Goal: Use online tool/utility: Utilize a website feature to perform a specific function

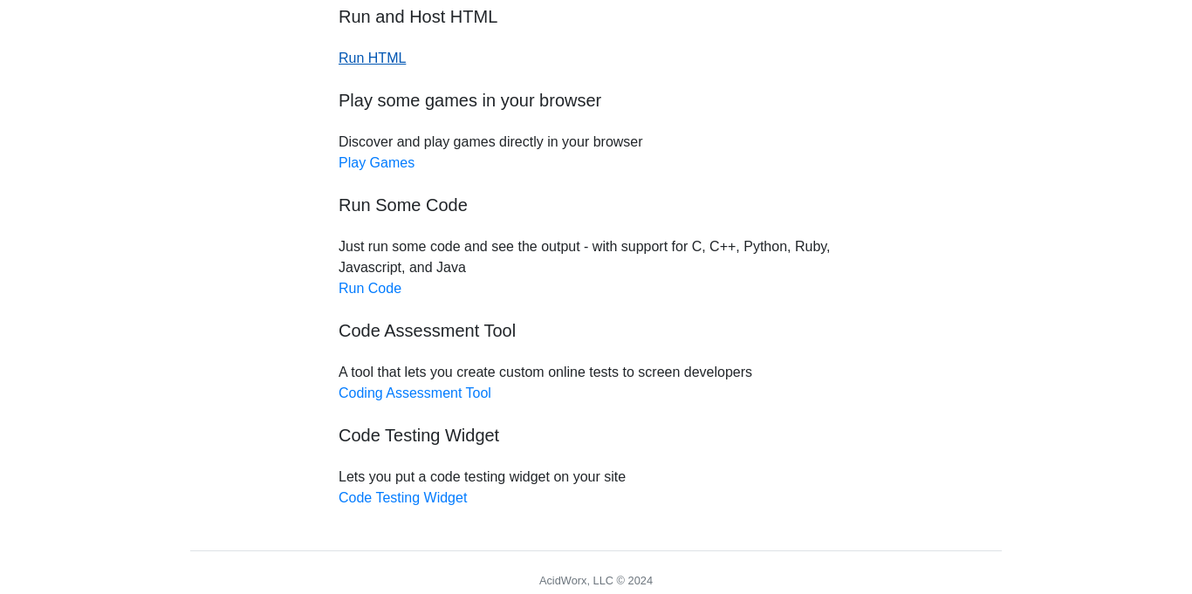
scroll to position [139, 0]
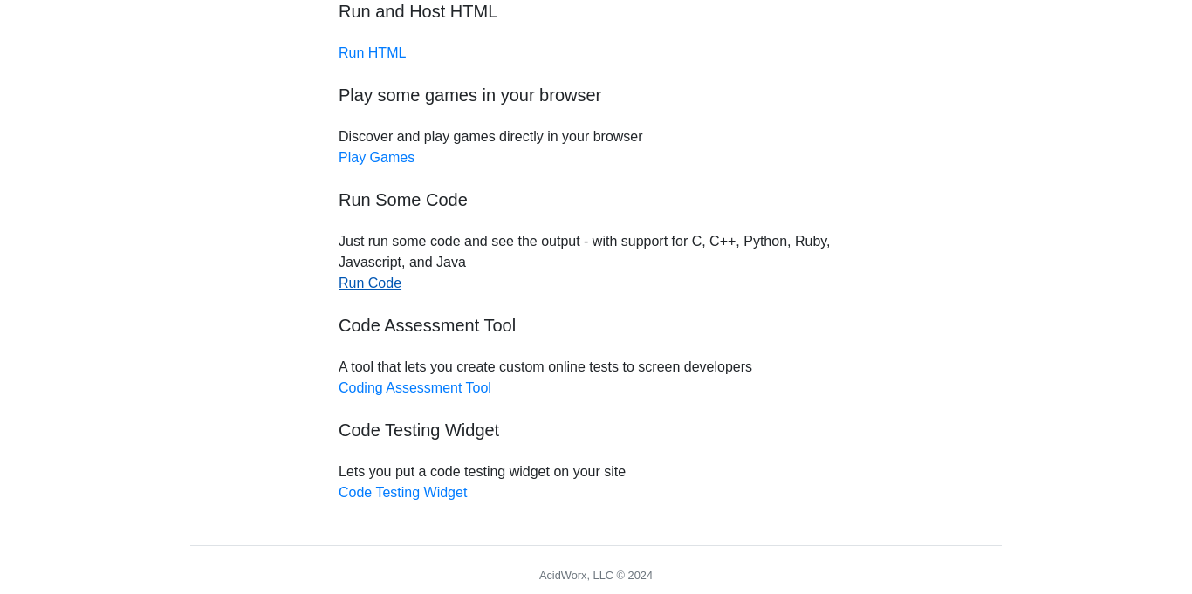
click at [360, 286] on link "Run Code" at bounding box center [369, 283] width 63 height 15
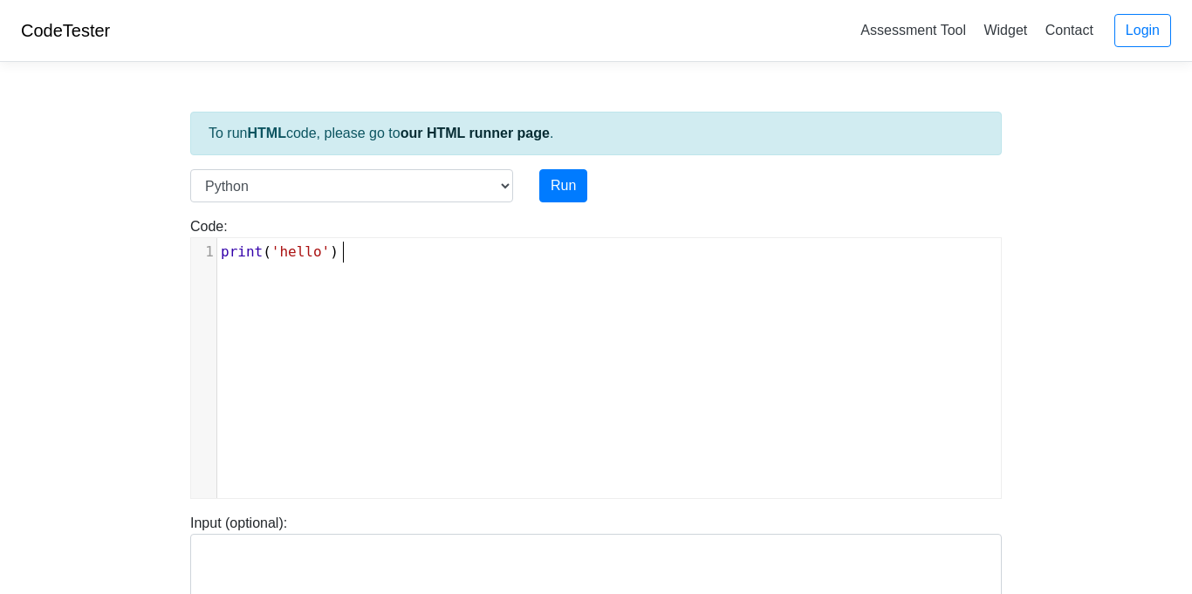
scroll to position [7, 0]
type textarea "print('hello')"
drag, startPoint x: 383, startPoint y: 249, endPoint x: 235, endPoint y: 233, distance: 149.1
click at [235, 233] on div "Code: print('hello') print('hello') x 1 print ( 'hello' )" at bounding box center [595, 357] width 837 height 283
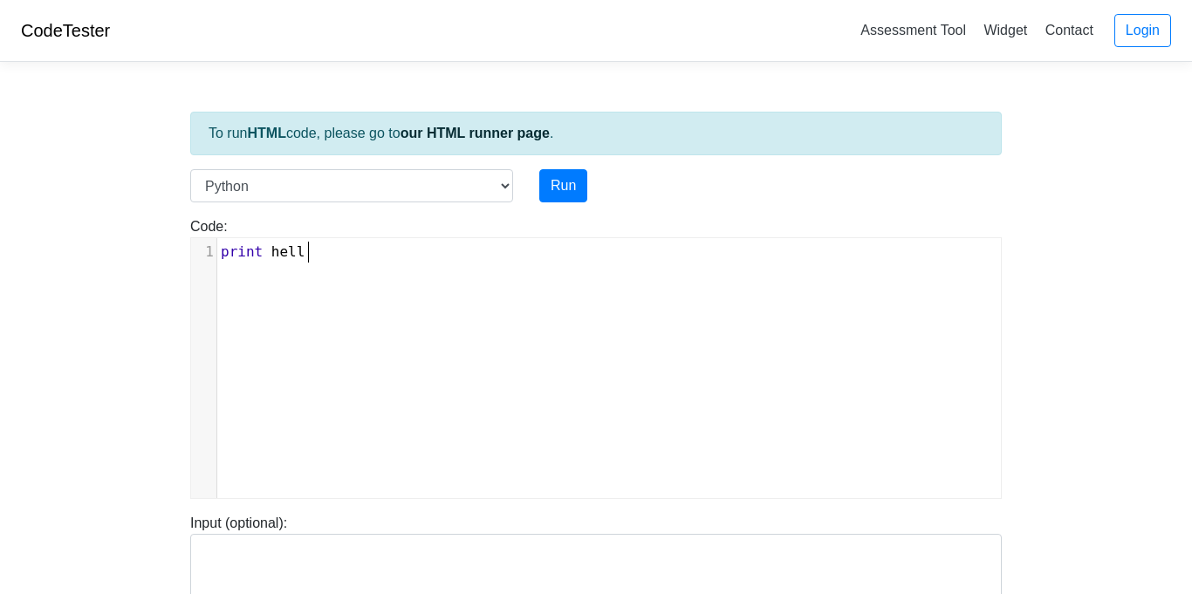
type textarea "print hello"
type textarea "(helo"
type textarea "lo"
type textarea "'hello worl d"
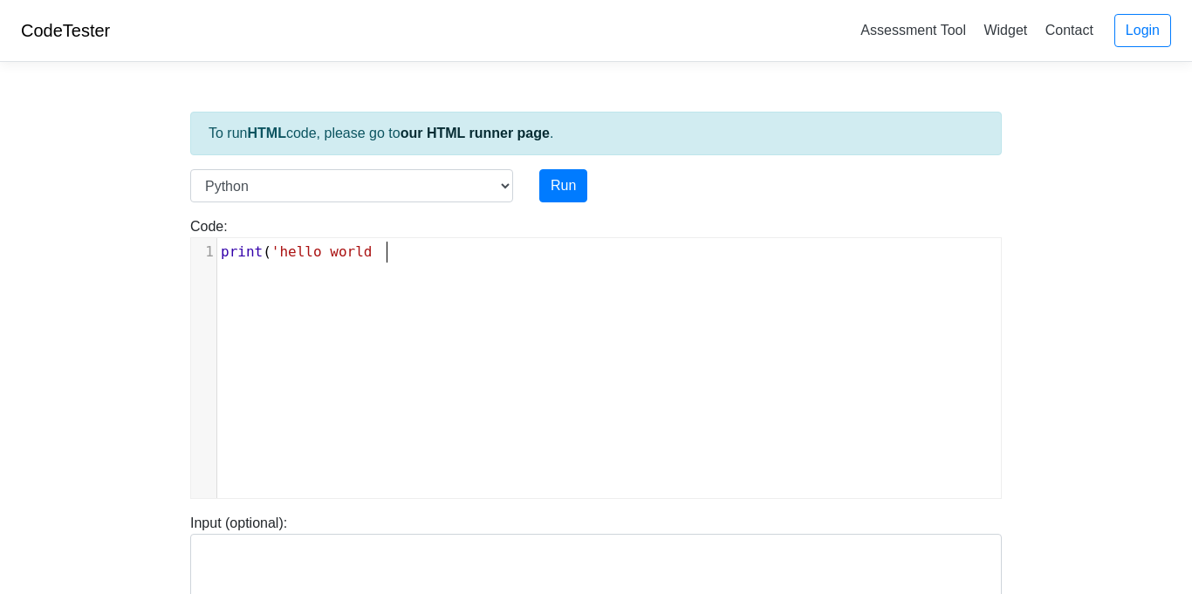
type textarea "d""
type textarea "')"
type textarea "colro"
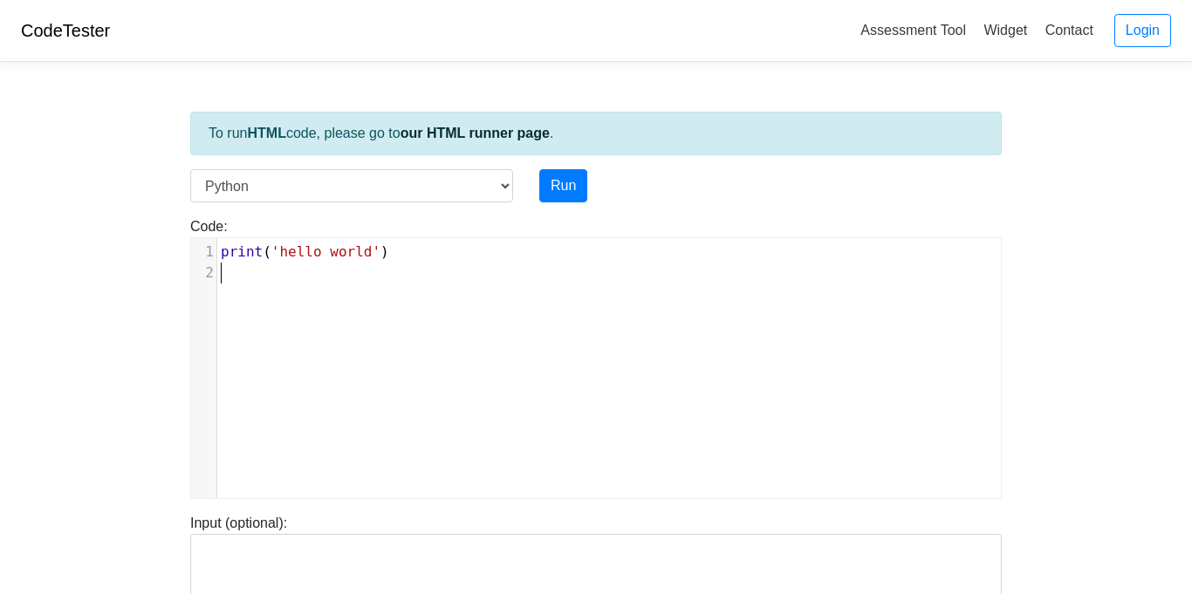
click at [421, 250] on pre "print ( 'hello world' )" at bounding box center [608, 252] width 783 height 21
type textarea "(blue)"
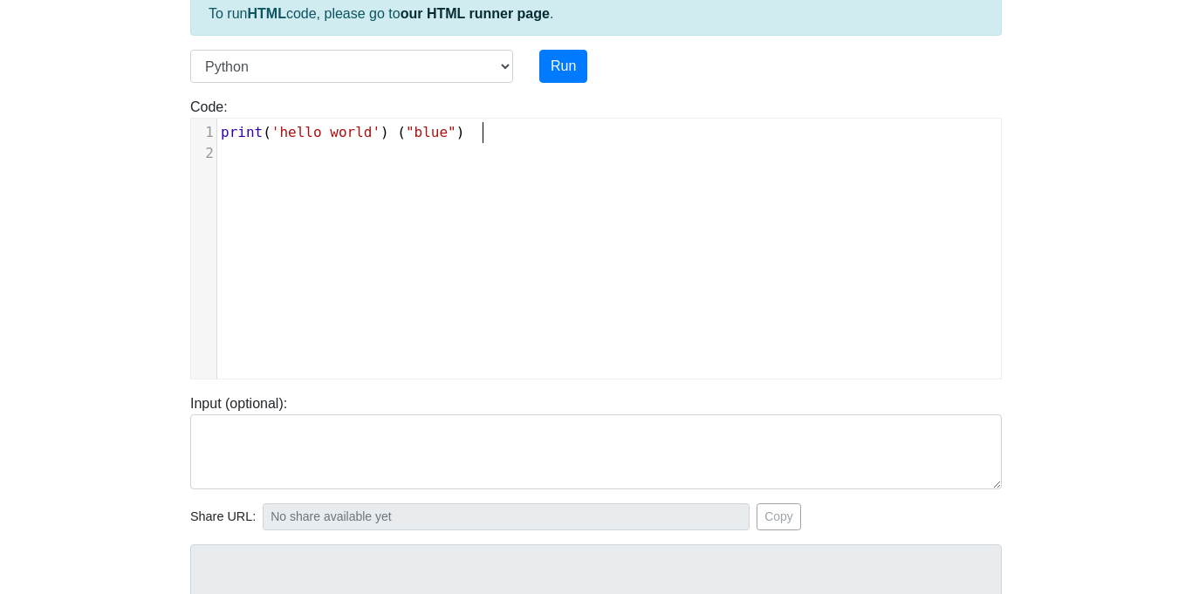
scroll to position [0, 0]
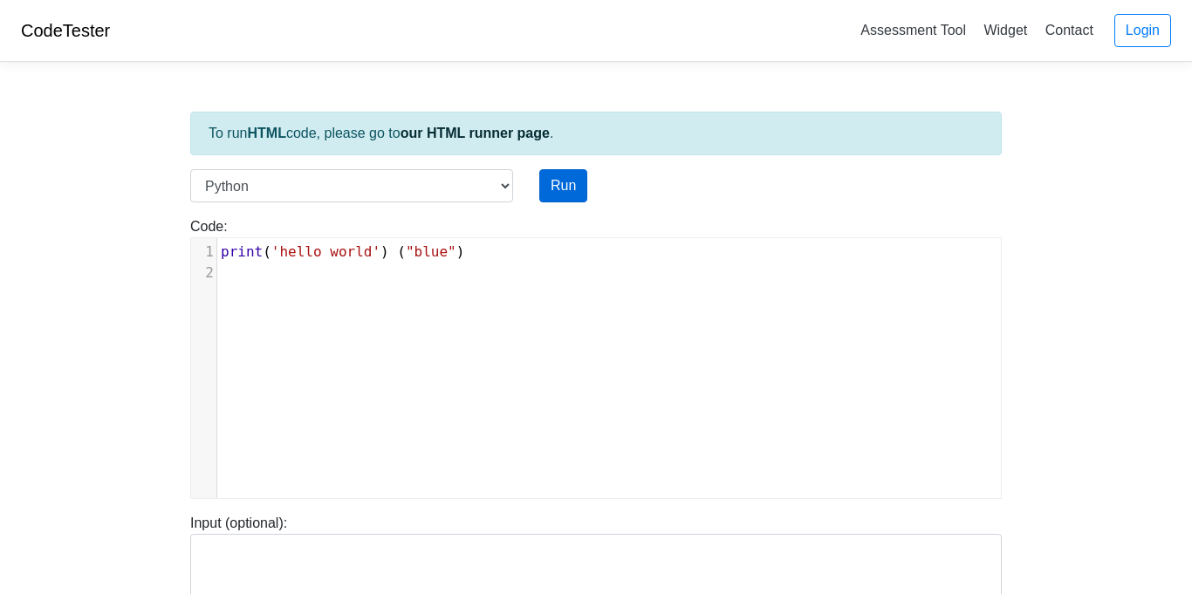
type textarea ""blue")"
click at [558, 175] on button "Run" at bounding box center [563, 185] width 48 height 33
type input "https://codetester.io/runner?s=dYWNGdgJl5"
type textarea "Submission status: Runtime Error (NZEC) Stdout: hello world Stderr: Traceback (…"
click at [263, 275] on pre "​" at bounding box center [608, 273] width 783 height 21
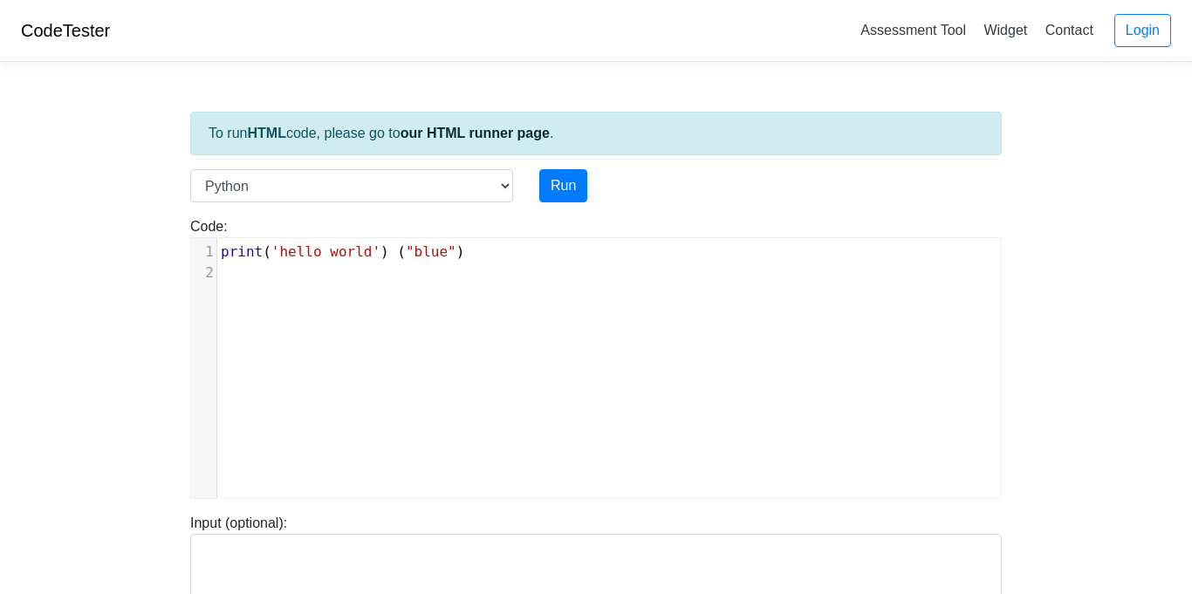
click at [515, 237] on div "​ x 1 print ( 'hello world' ) ( "blue" ) 2 ​" at bounding box center [595, 368] width 811 height 262
click at [511, 256] on pre "print ( 'hello world' ) ( "blue" )" at bounding box center [608, 252] width 783 height 21
type textarea "re"
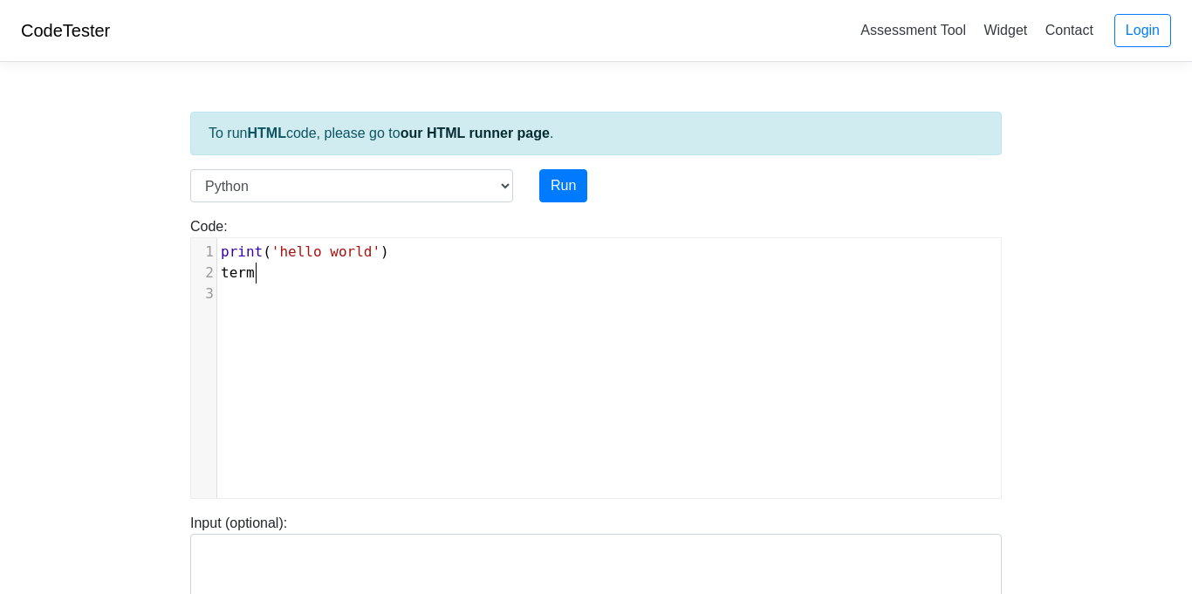
type textarea "termv"
type textarea "color"
type textarea "colorma"
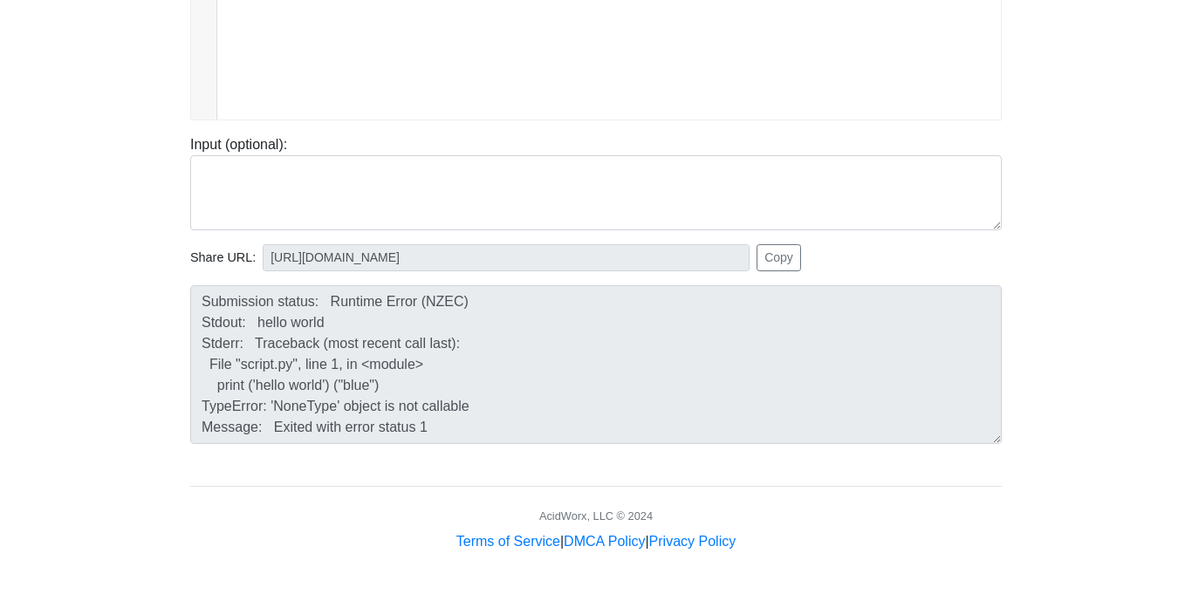
scroll to position [0, 0]
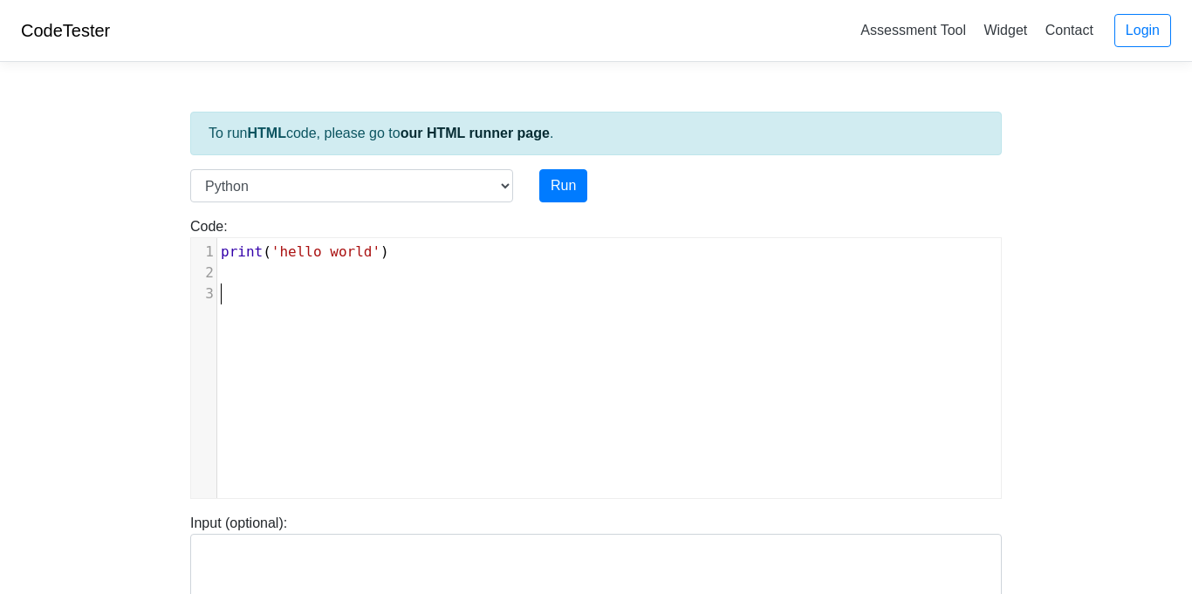
type textarea "print ('hello world')"
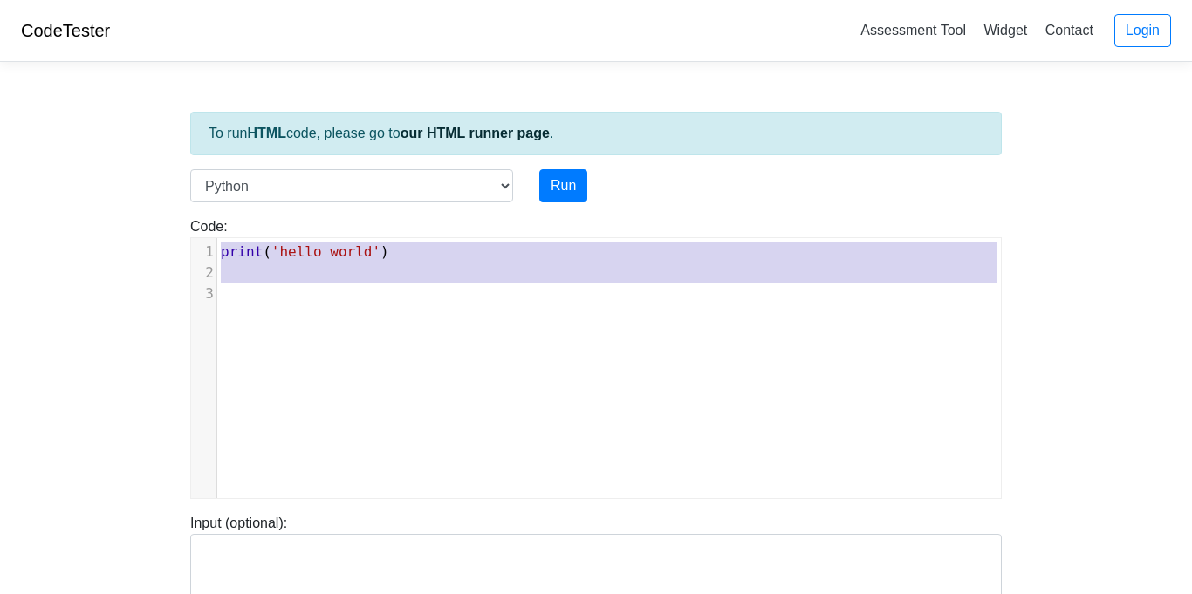
drag, startPoint x: 424, startPoint y: 335, endPoint x: 244, endPoint y: 229, distance: 208.4
click at [244, 229] on div "Code: print('hello') print ('hello world') ​ x 1 print ( 'hello world' ) 2 ​ 3 ​" at bounding box center [595, 357] width 837 height 283
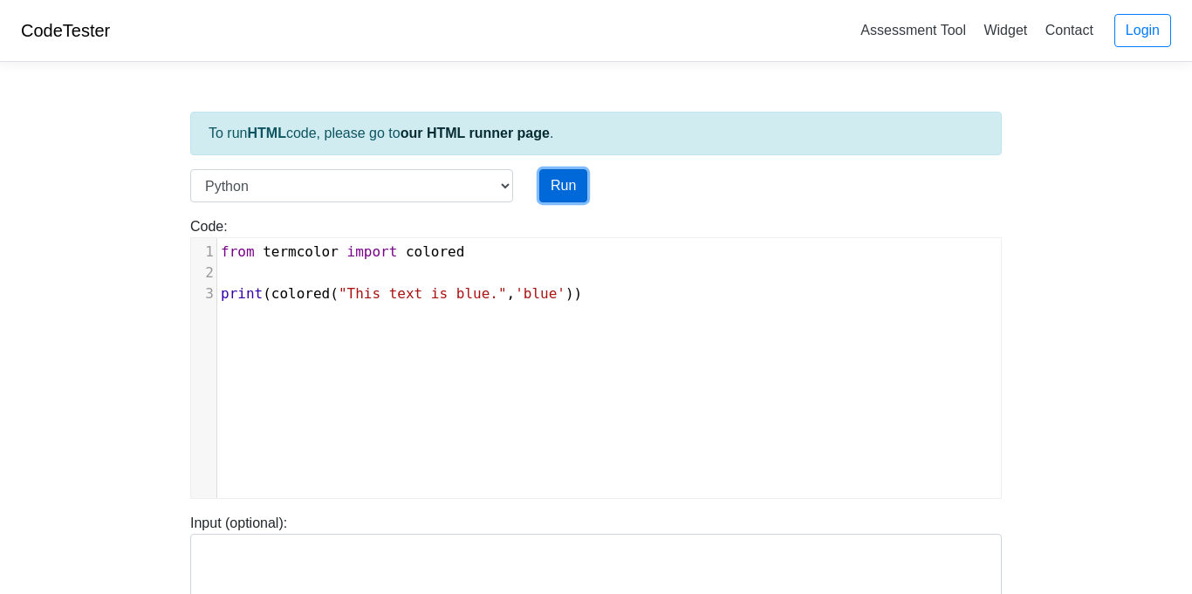
click at [566, 194] on button "Run" at bounding box center [563, 185] width 48 height 33
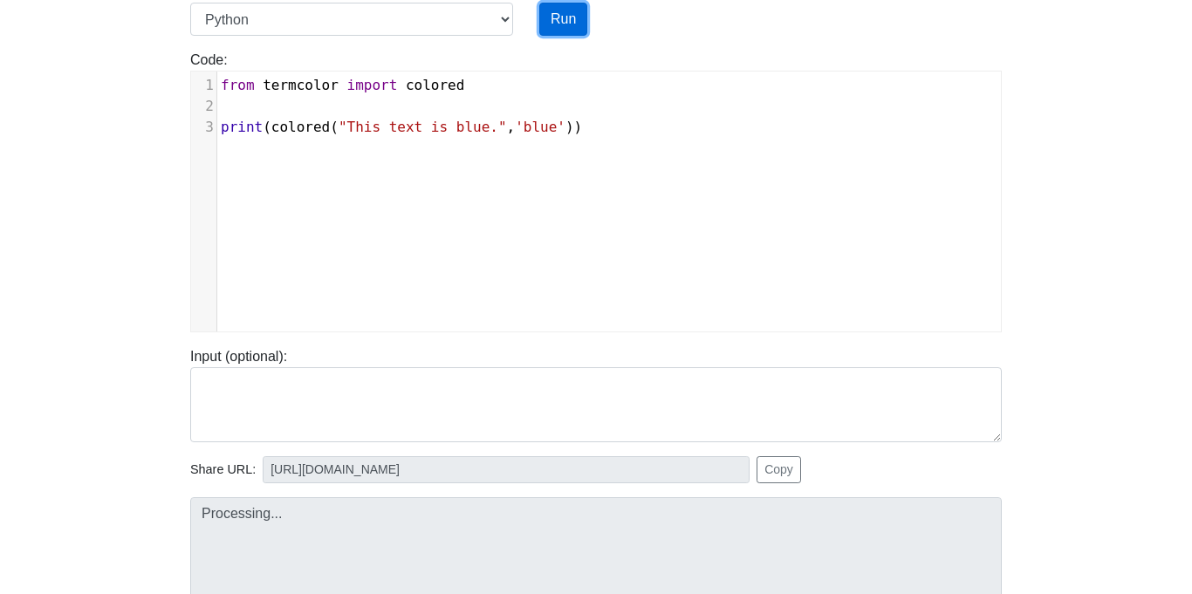
scroll to position [189, 0]
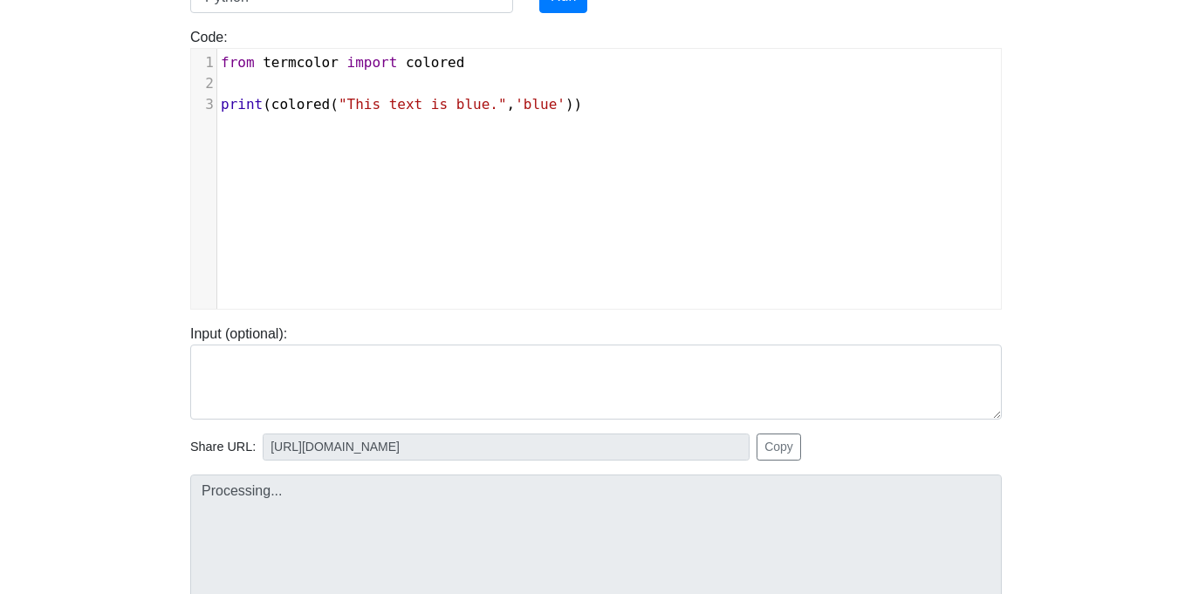
click at [572, 15] on div "Code: print('hello') ​ x 1 from termcolor import colored 2 ​ 3 print ( colored …" at bounding box center [595, 161] width 837 height 297
type input "https://codetester.io/runner?s=koW19ojNWR"
type textarea "Submission status: Runtime Error (NZEC) Stderr: Traceback (most recent call las…"
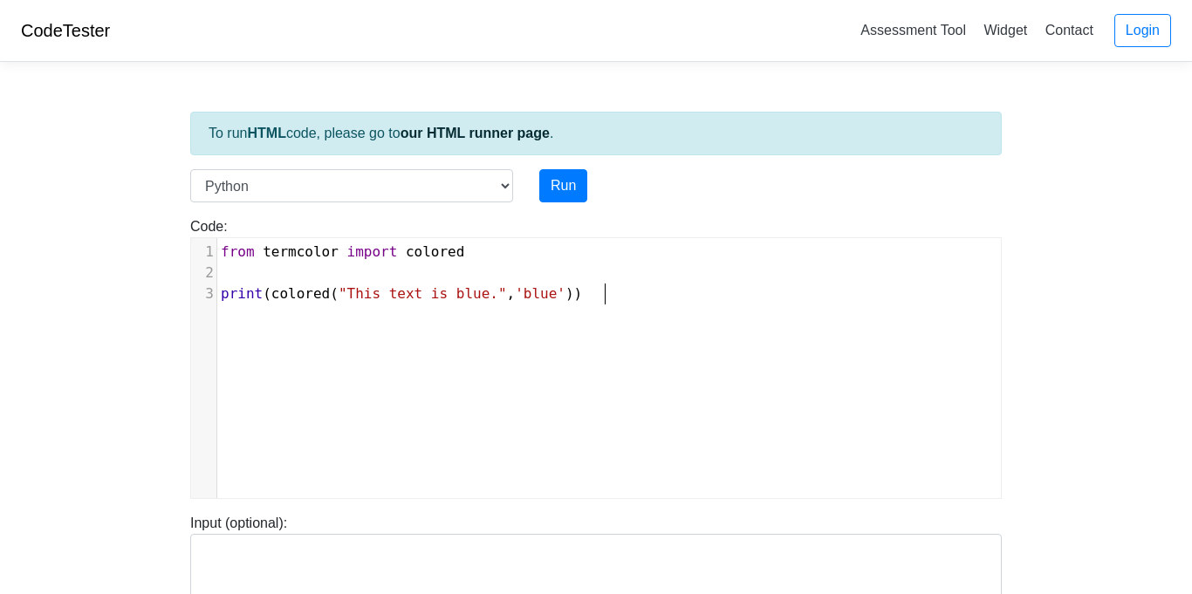
scroll to position [7, 0]
type textarea "from termcolor import colored print(colored("This text is blue.", 'blue'))"
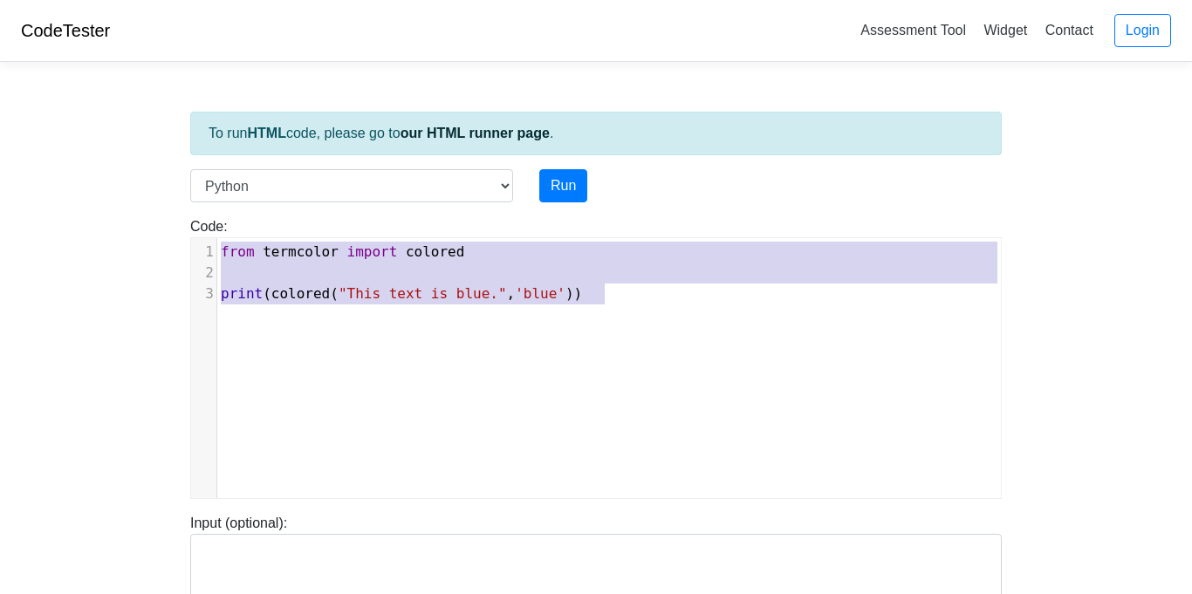
drag, startPoint x: 628, startPoint y: 296, endPoint x: 31, endPoint y: 211, distance: 602.6
click at [31, 211] on body "CodeTester Assessment Tool Widget Contact Login To run HTML code, please go to …" at bounding box center [596, 465] width 1192 height 931
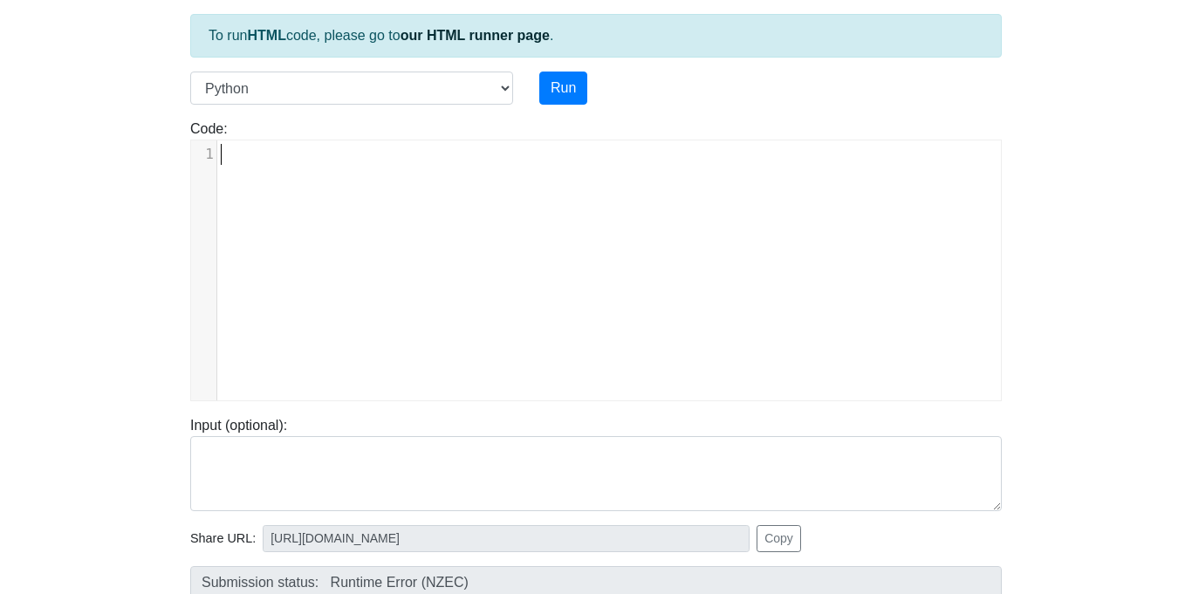
scroll to position [0, 0]
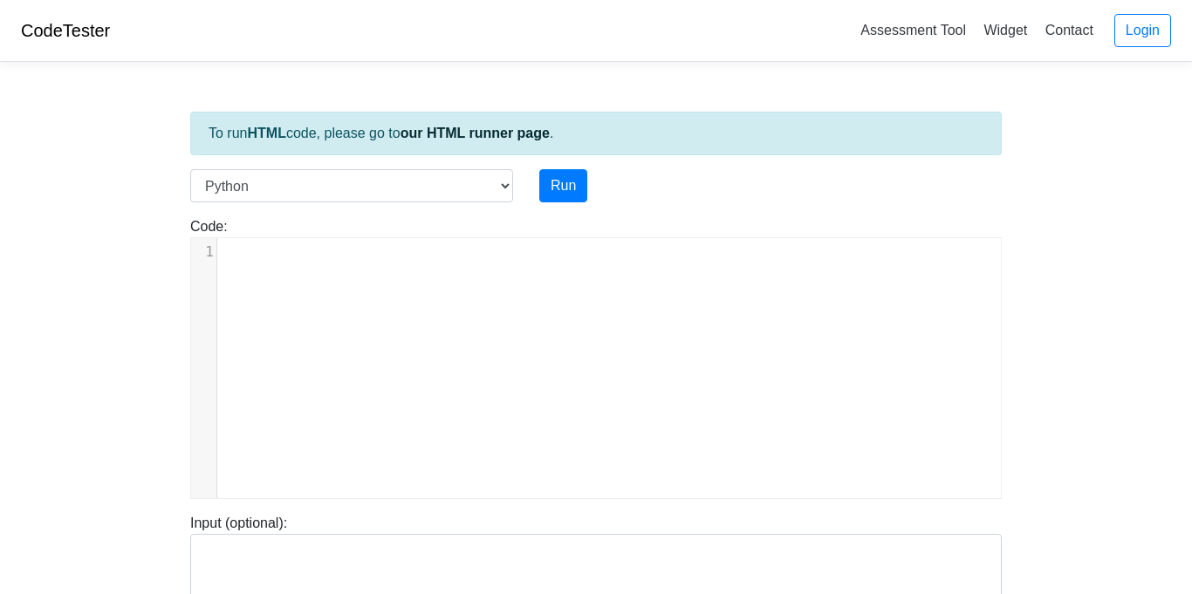
click at [502, 167] on div "To run HTML code, please go to our HTML runner page . Language C C++ Go Java Ja…" at bounding box center [595, 503] width 837 height 855
click at [509, 189] on select "C C++ Go Java Javascript Python Ruby" at bounding box center [351, 185] width 323 height 33
click at [190, 169] on select "C C++ Go Java Javascript Python Ruby" at bounding box center [351, 185] width 323 height 33
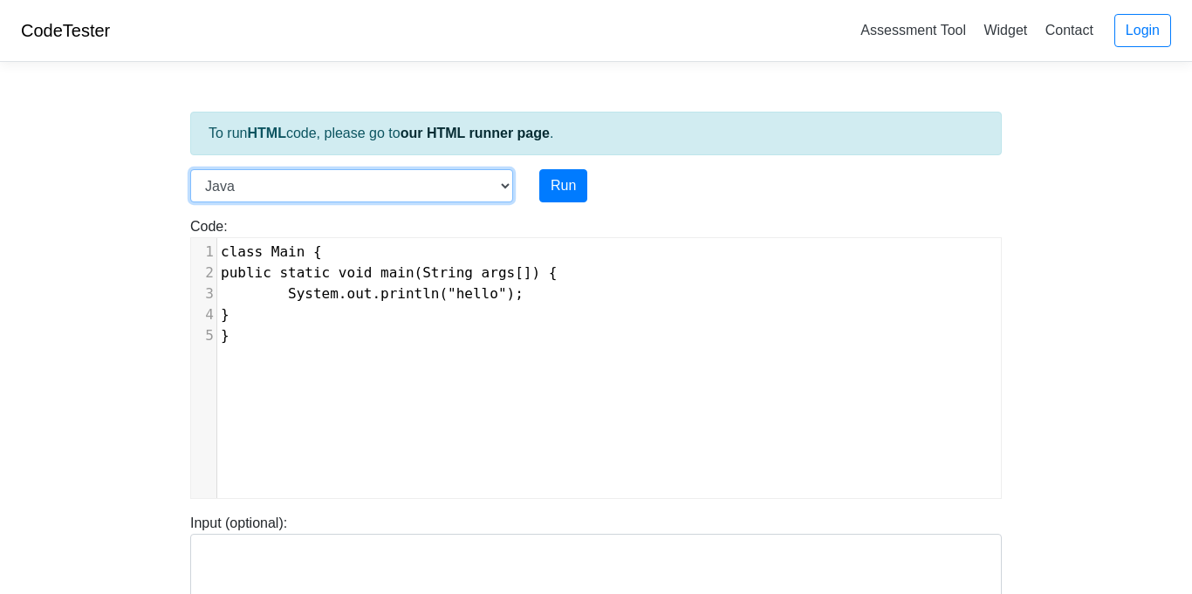
click at [508, 186] on select "C C++ Go Java Javascript Python Ruby" at bounding box center [351, 185] width 323 height 33
select select "python"
click at [190, 169] on select "C C++ Go Java Javascript Python Ruby" at bounding box center [351, 185] width 323 height 33
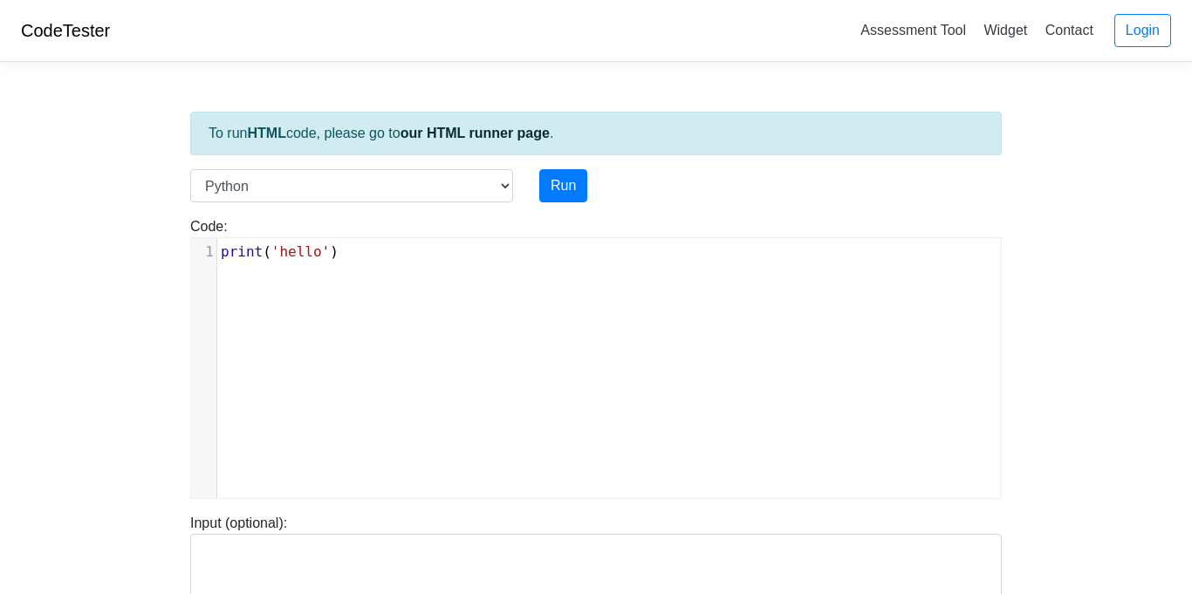
scroll to position [7, 0]
type textarea "print('hello')"
drag, startPoint x: 352, startPoint y: 259, endPoint x: 196, endPoint y: 237, distance: 157.7
click at [196, 238] on div "x 1 print ( 'hello' )" at bounding box center [609, 381] width 836 height 286
type textarea "print"
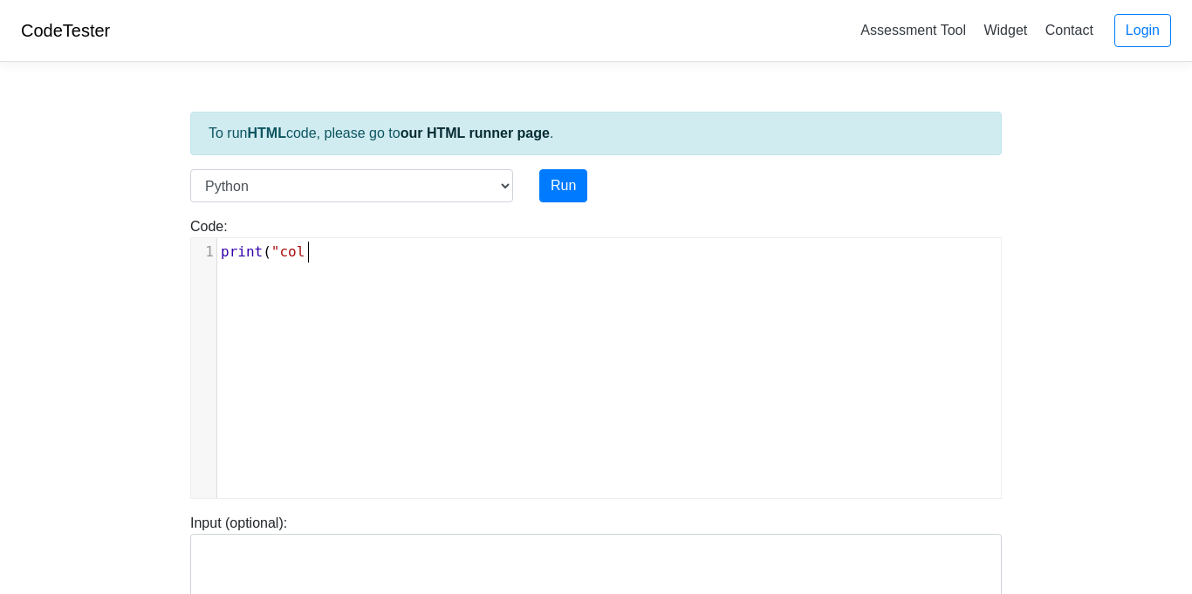
scroll to position [7, 60]
type textarea "("color)"
type textarea "") cloor"
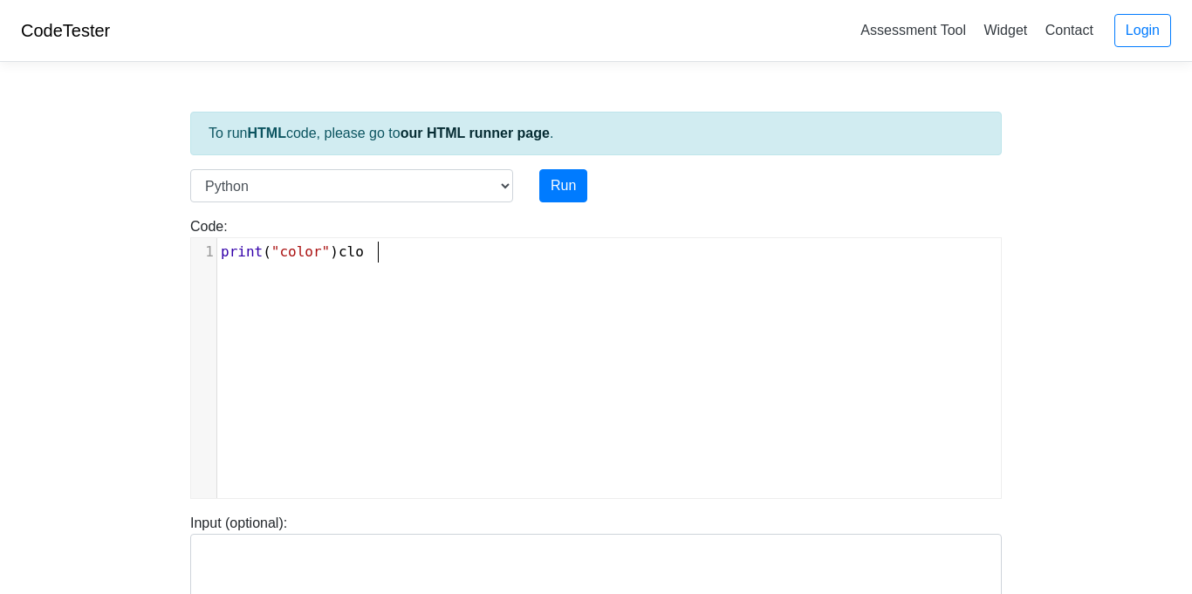
type textarea "ol"
type textarea "olor"
type textarea "olorma"
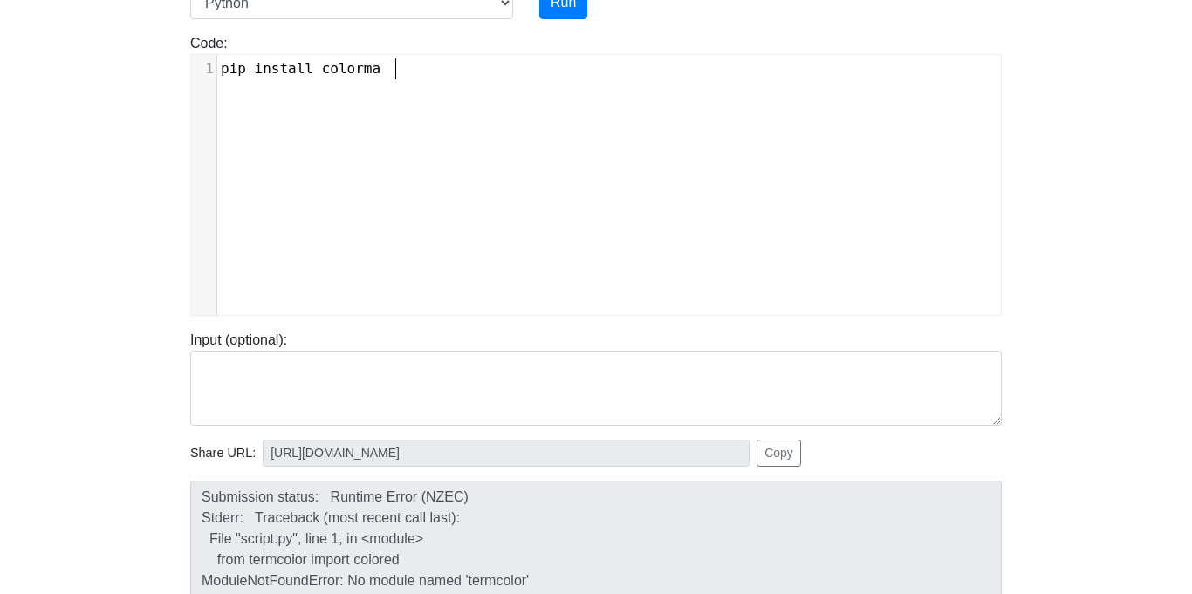
scroll to position [0, 0]
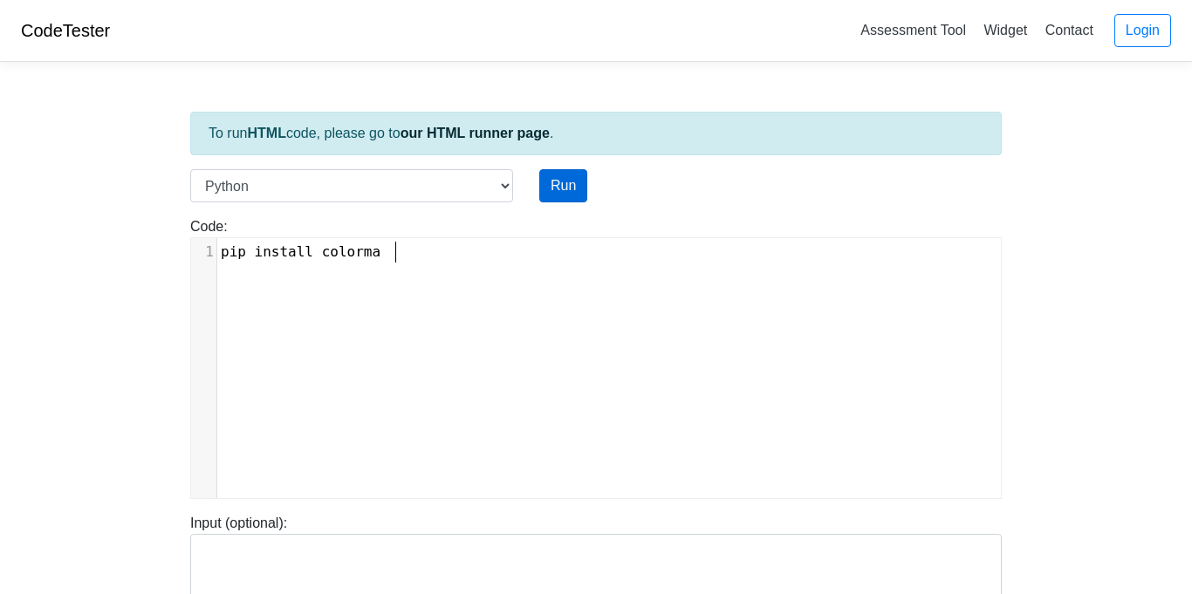
type textarea "pip install colorma"
click at [565, 184] on button "Run" at bounding box center [563, 185] width 48 height 33
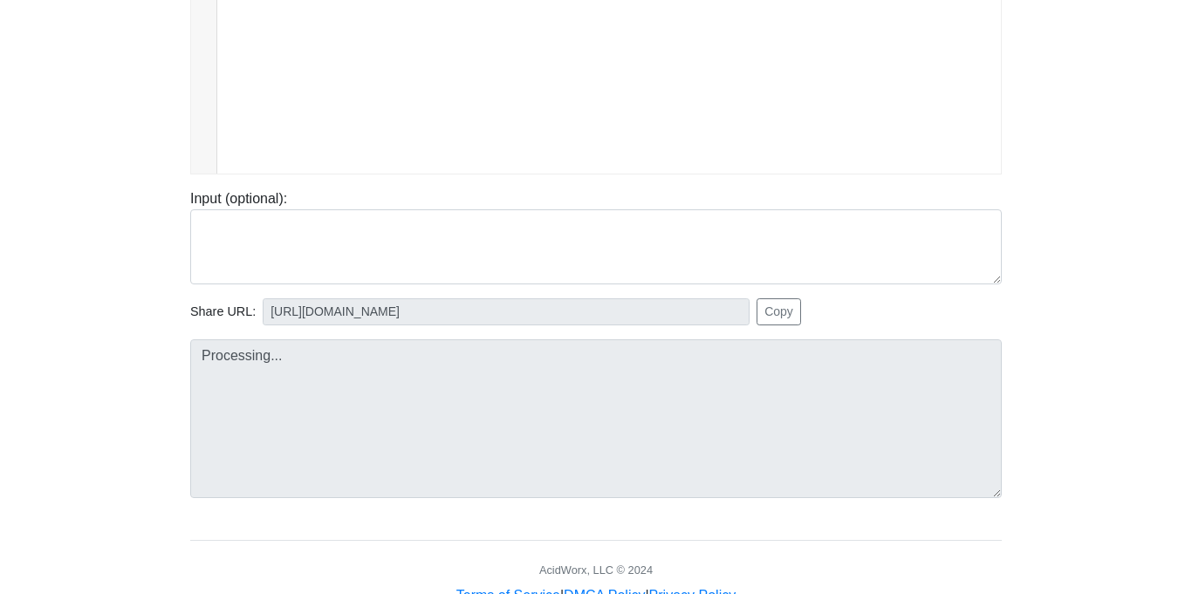
scroll to position [329, 0]
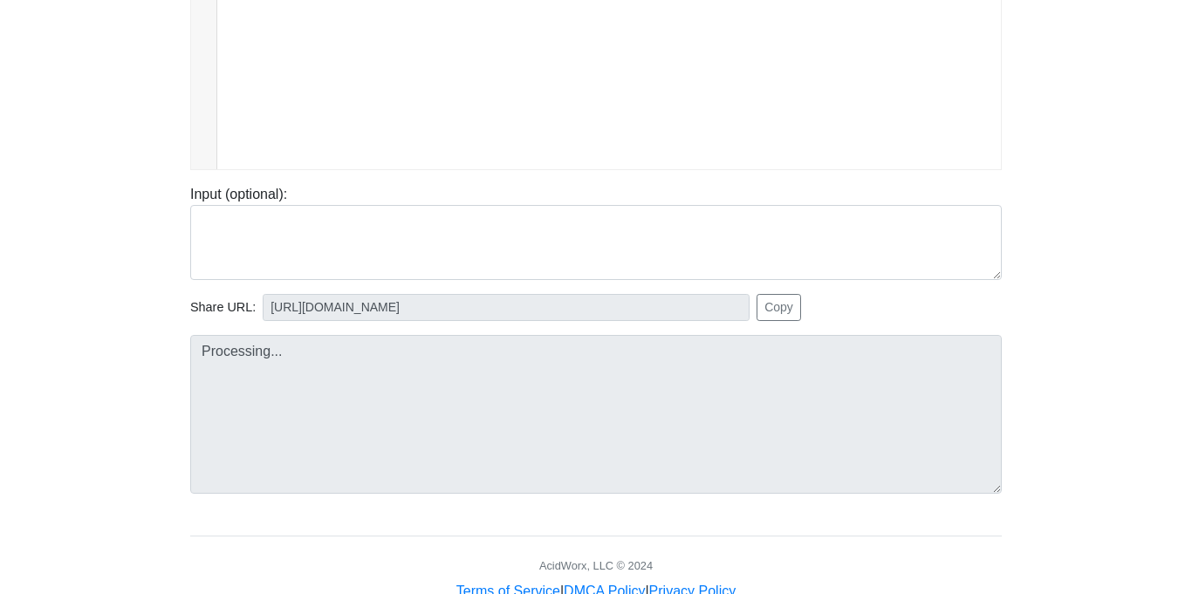
type input "https://codetester.io/runner?s=j2XjVO1xXy"
type textarea "Submission status: Runtime Error (NZEC) Stderr: File "script.py", line 1 pip in…"
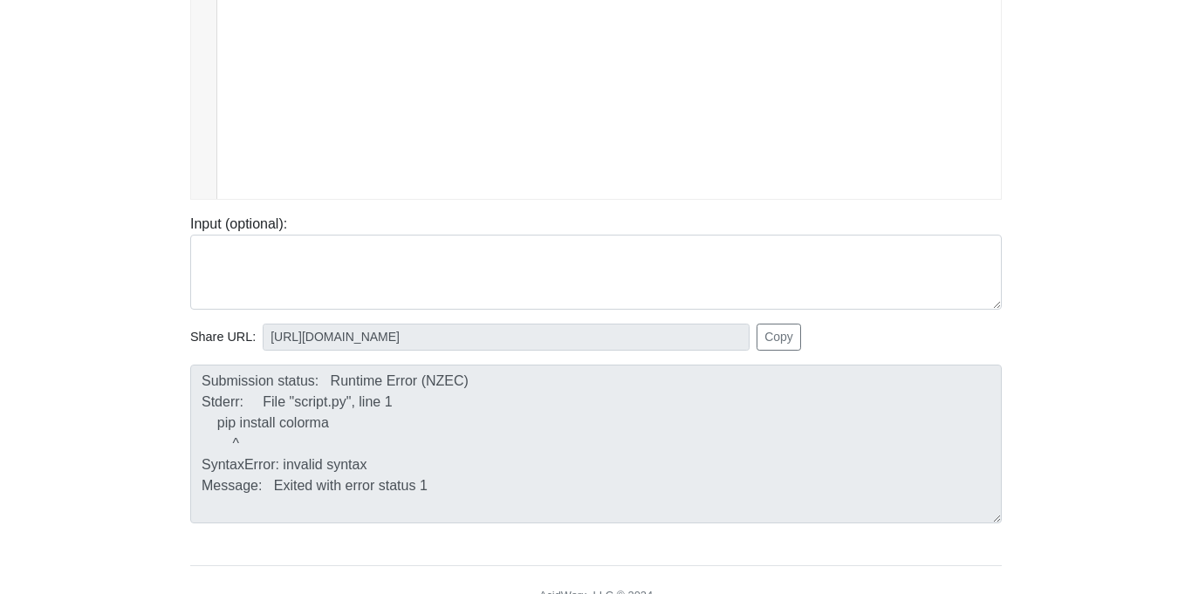
scroll to position [0, 0]
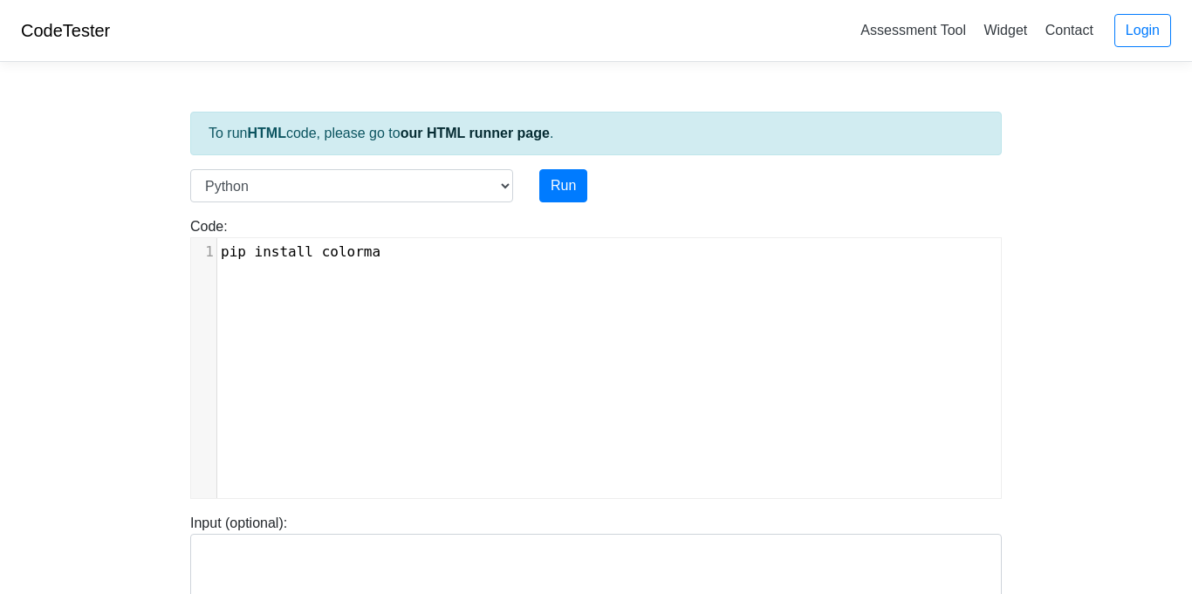
click at [429, 242] on pre "pip install colorma" at bounding box center [608, 252] width 783 height 21
click at [560, 197] on button "Run" at bounding box center [563, 185] width 48 height 33
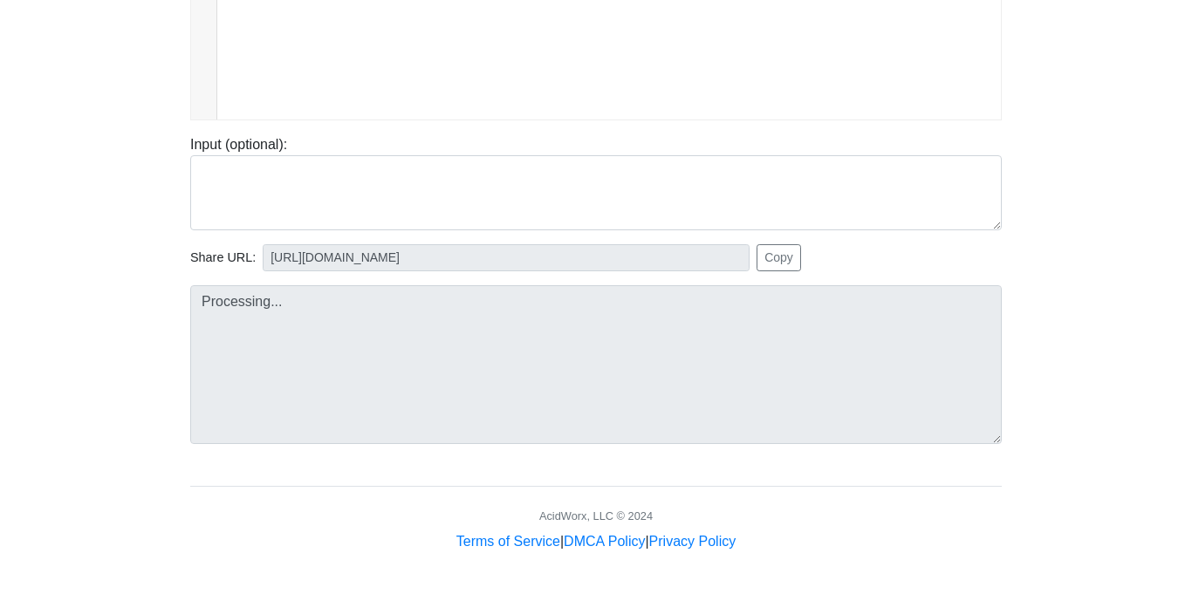
type input "https://codetester.io/runner?s=aPz2eJ2DXj"
type textarea "Submission status: Runtime Error (NZEC) Stderr: File "script.py", line 1 pip in…"
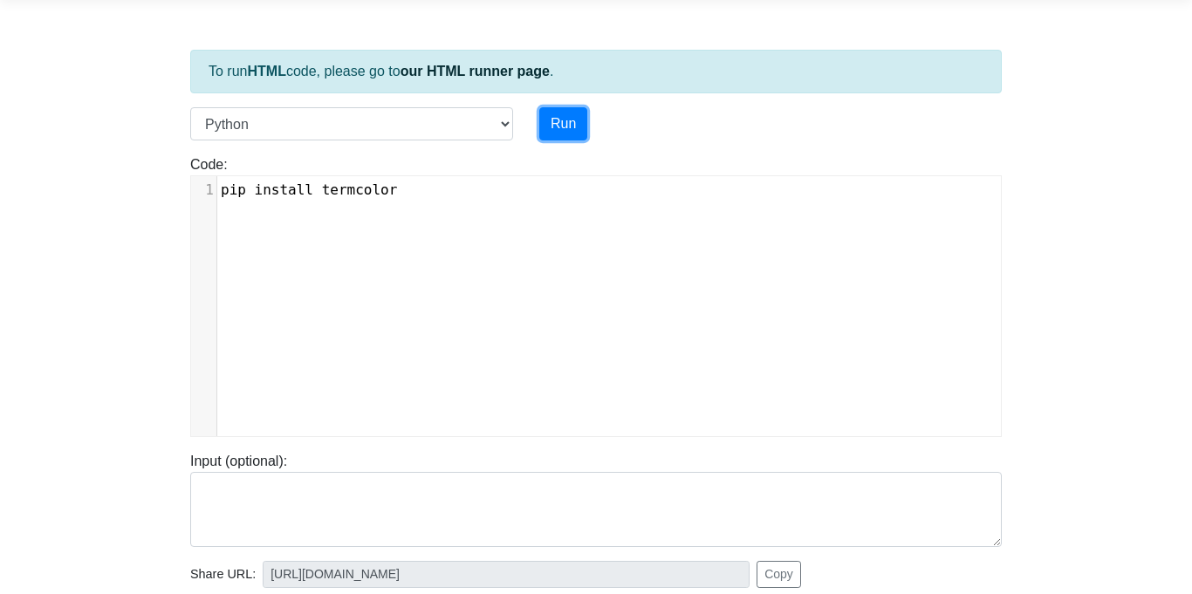
scroll to position [0, 0]
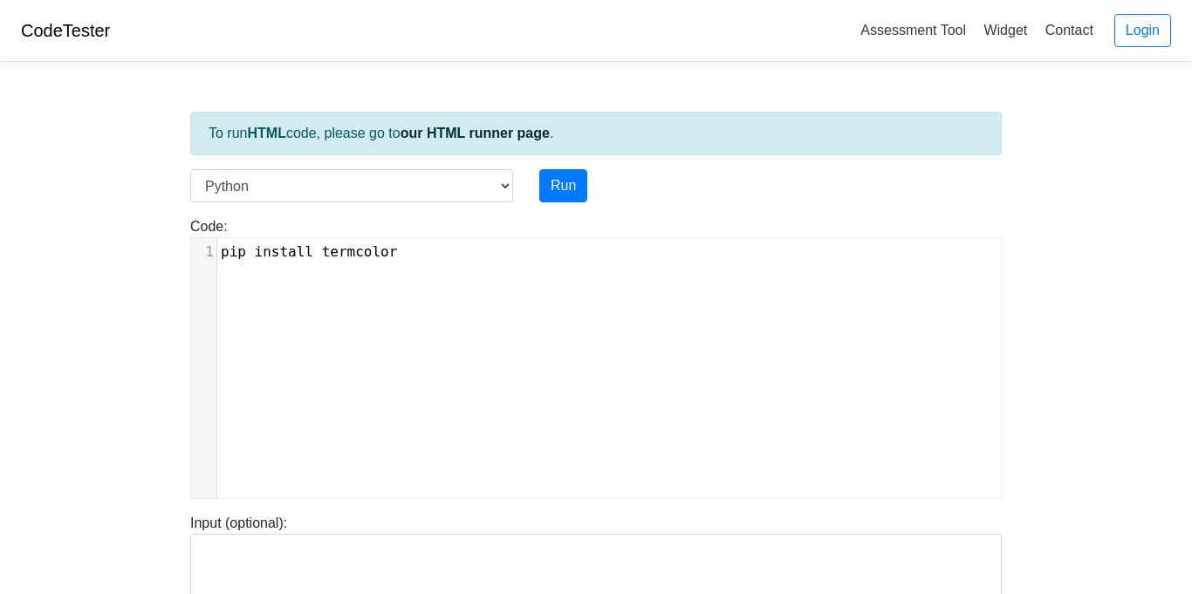
click at [259, 246] on span "install" at bounding box center [284, 251] width 58 height 17
type textarea "."
click at [331, 248] on span "termcolor" at bounding box center [360, 251] width 76 height 17
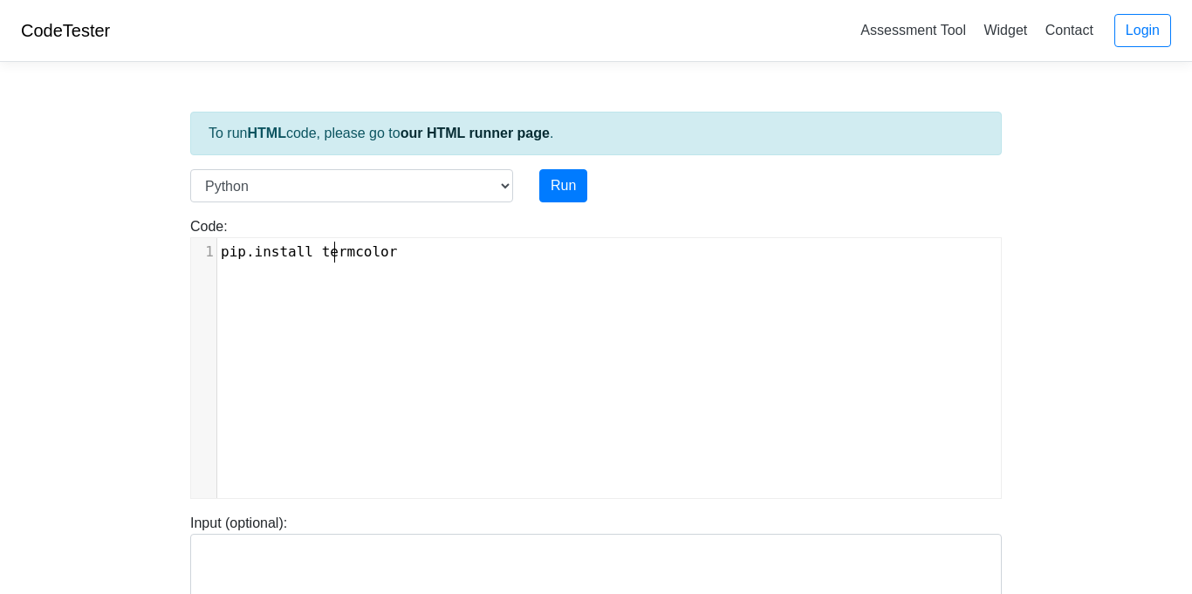
click at [328, 248] on span "termcolor" at bounding box center [360, 251] width 76 height 17
type textarea "_"
click at [552, 181] on button "Run" at bounding box center [563, 185] width 48 height 33
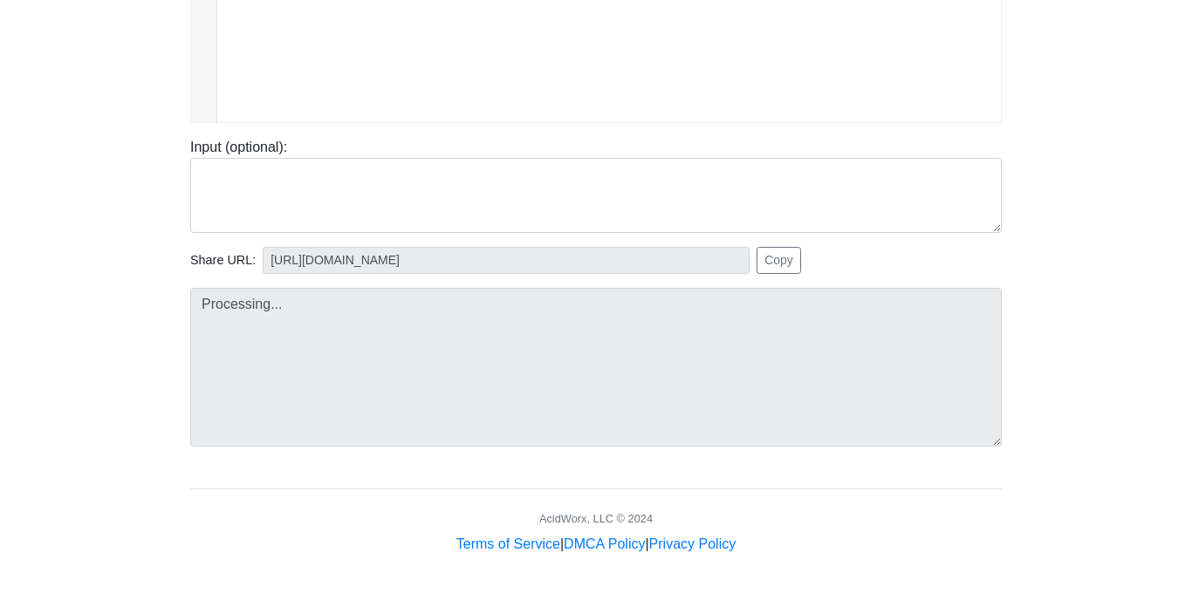
type input "https://codetester.io/runner?s=DZlwAejLzM"
type textarea "Submission status: Runtime Error (NZEC) Stderr: Traceback (most recent call las…"
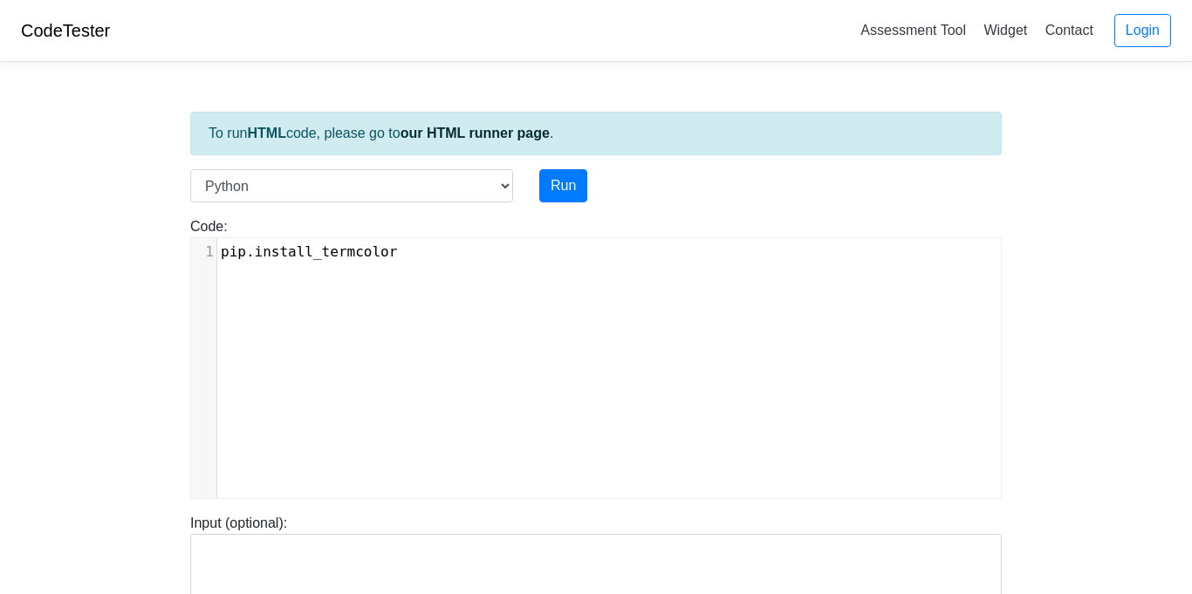
scroll to position [7, 0]
type textarea "pip.install_termcolor"
drag, startPoint x: 401, startPoint y: 246, endPoint x: 15, endPoint y: 215, distance: 387.6
click at [15, 215] on body "CodeTester Assessment Tool Widget Contact Login To run HTML code, please go to …" at bounding box center [596, 465] width 1192 height 931
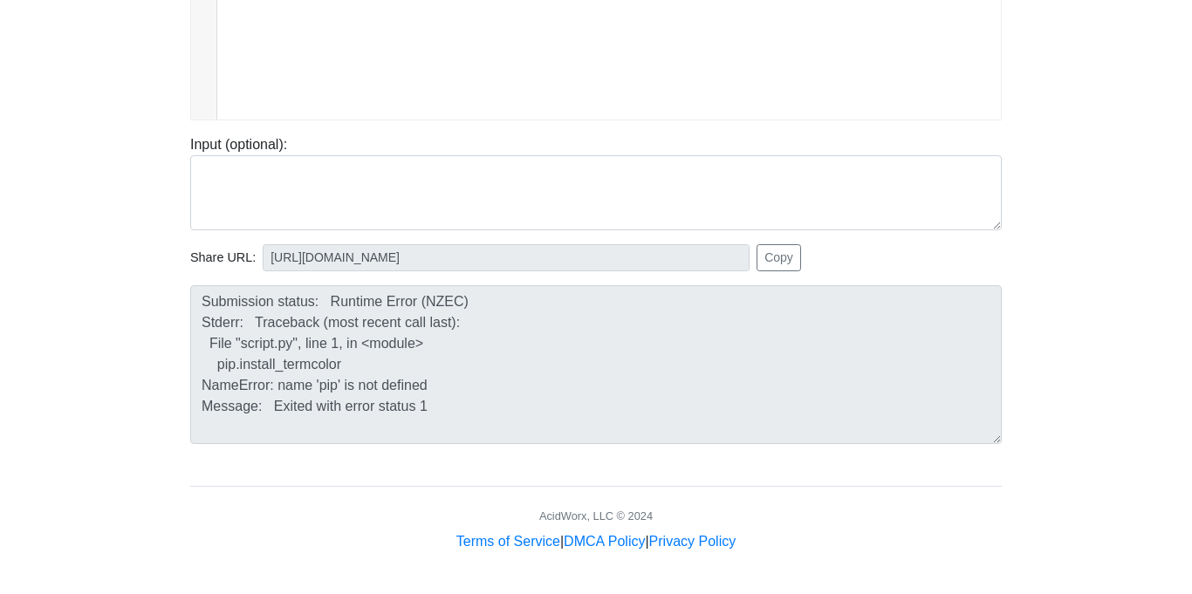
scroll to position [0, 0]
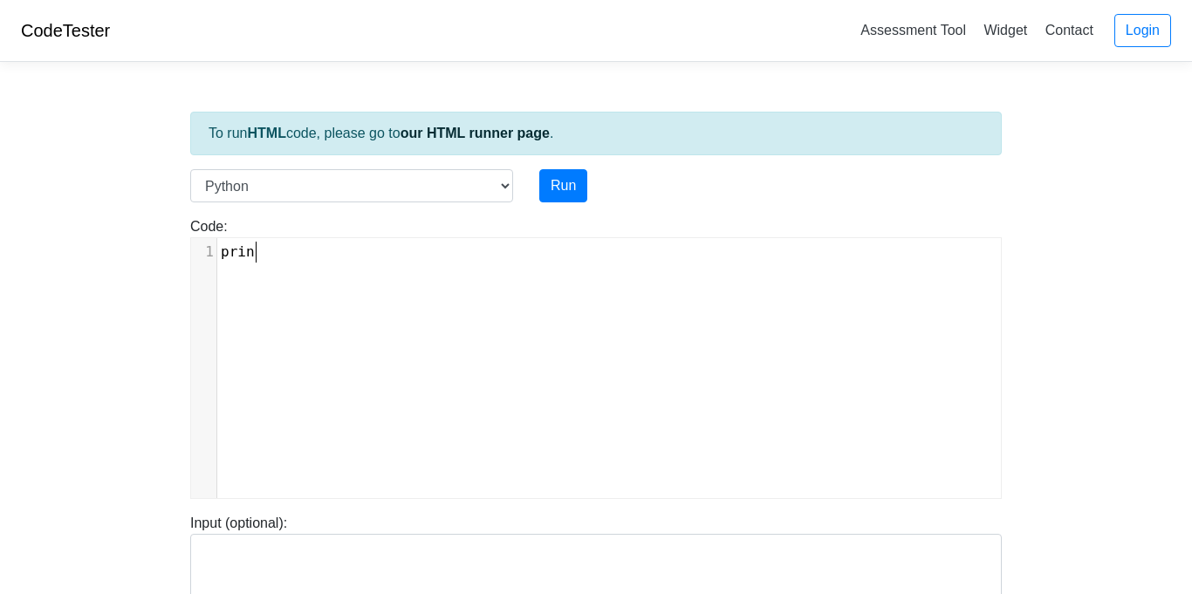
type textarea "print"
type textarea "('hello world"
type textarea "")"
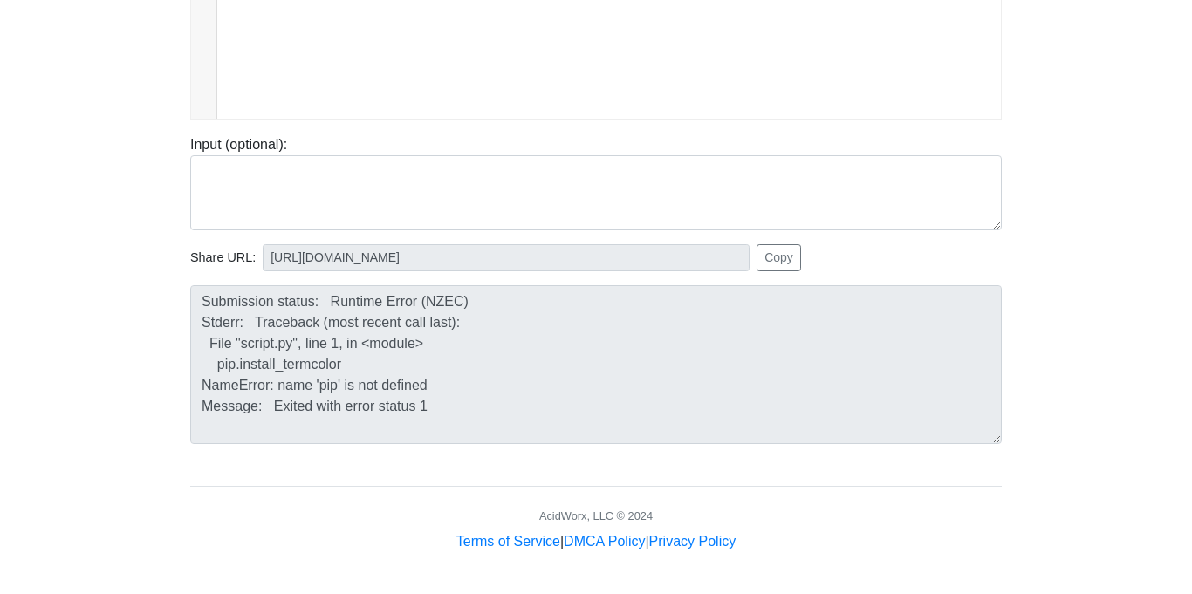
scroll to position [0, 0]
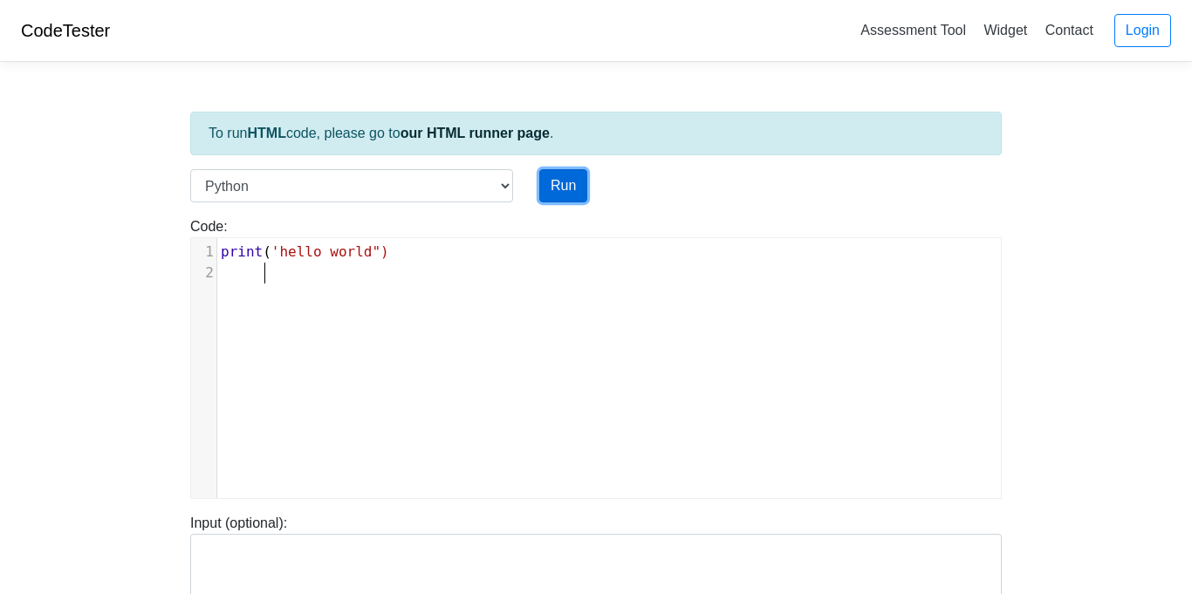
click at [570, 181] on button "Run" at bounding box center [563, 185] width 48 height 33
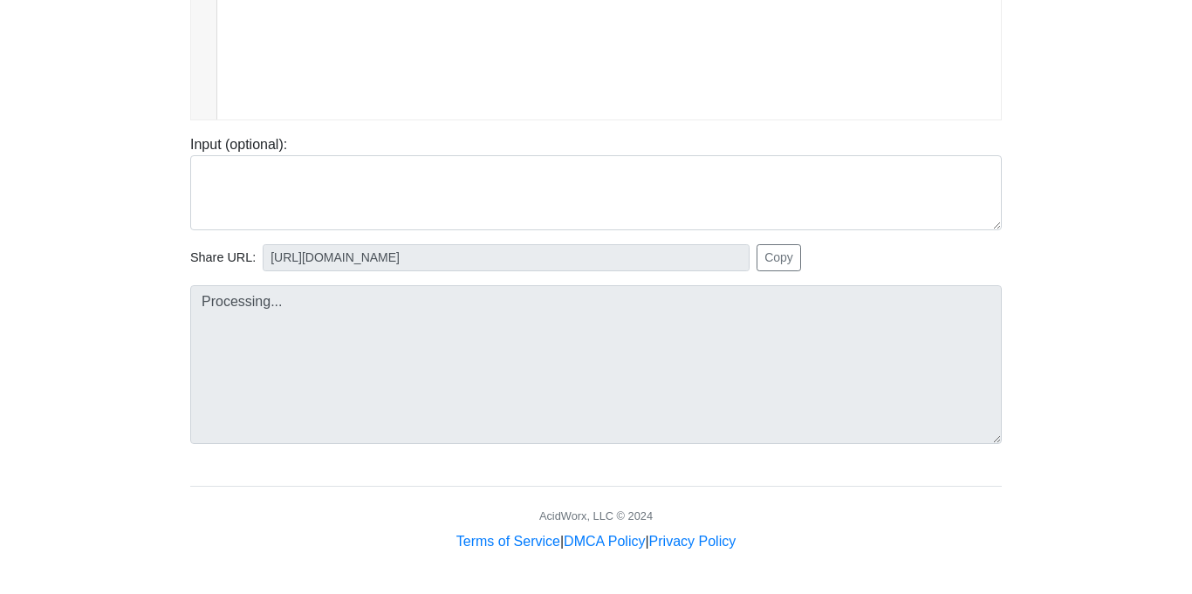
type input "https://codetester.io/runner?s=LPWDB7DQX1"
type textarea "Submission status: Runtime Error (NZEC) Stderr: File "script.py", line 1 print(…"
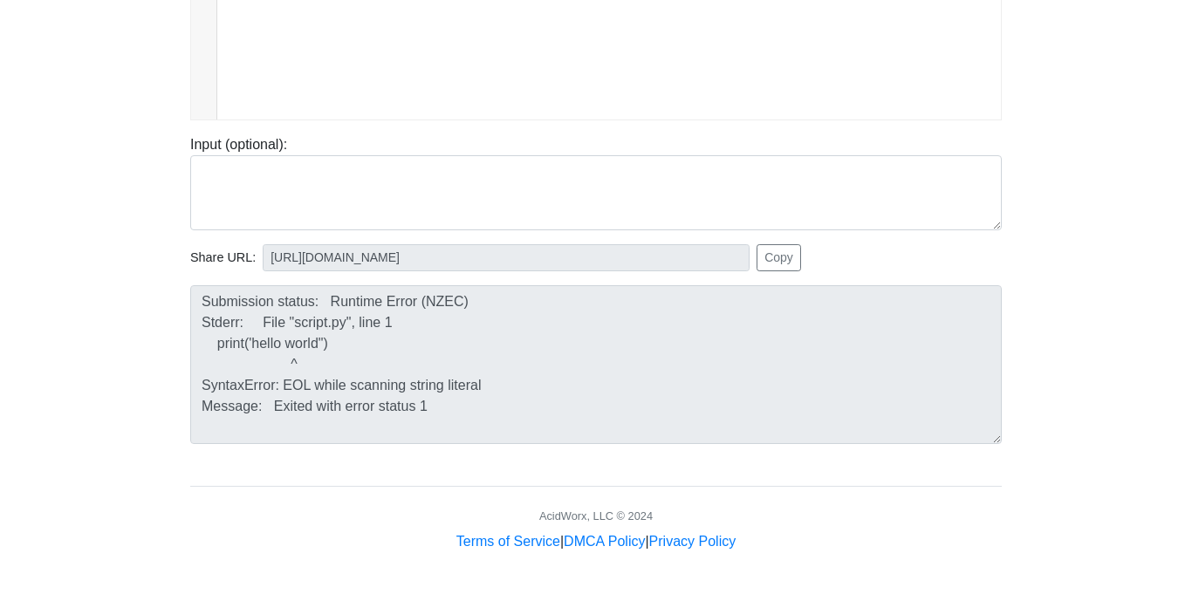
scroll to position [0, 0]
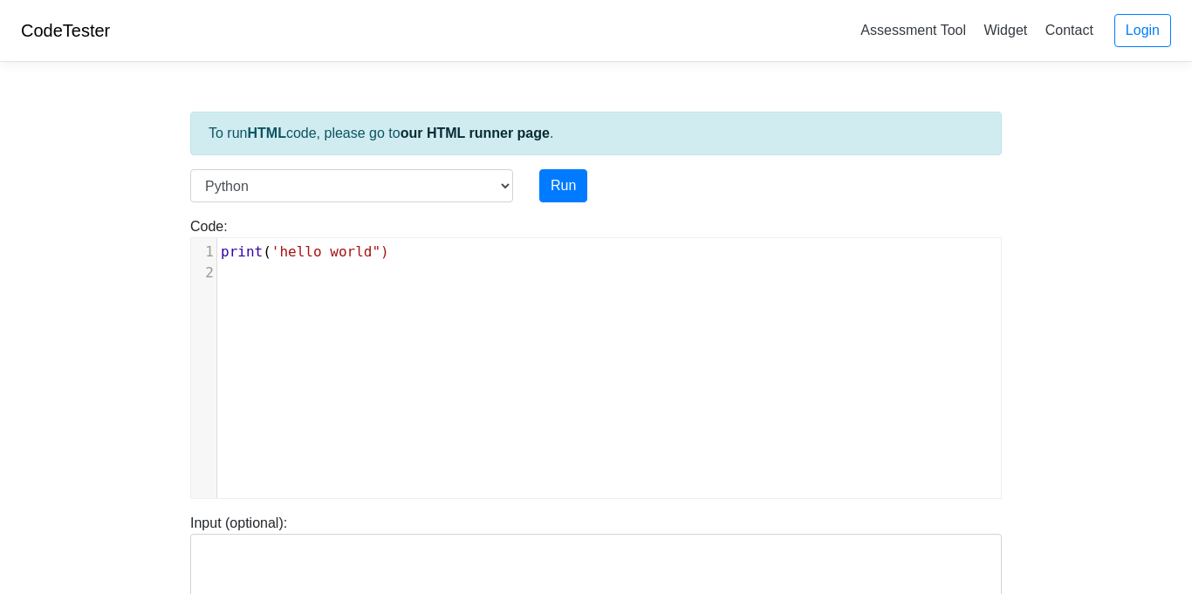
click at [386, 250] on span "'hello world")" at bounding box center [330, 251] width 118 height 17
type textarea "'"
click at [555, 188] on button "Run" at bounding box center [563, 185] width 48 height 33
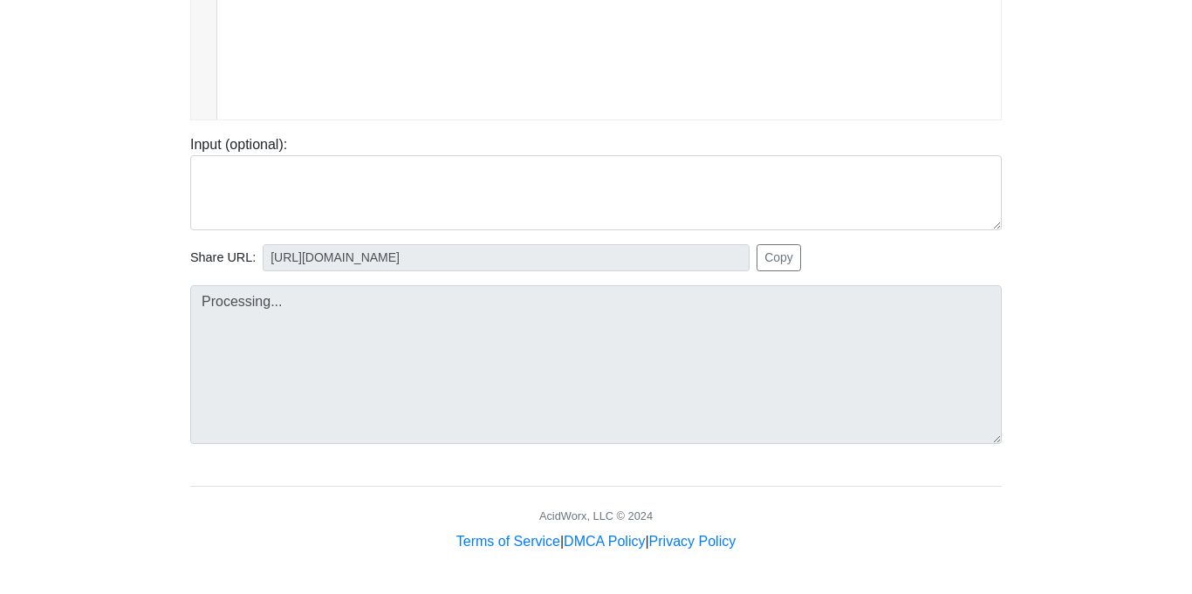
type input "https://codetester.io/runner?s=JOXY9m2kX8"
type textarea "Stdout: hello world"
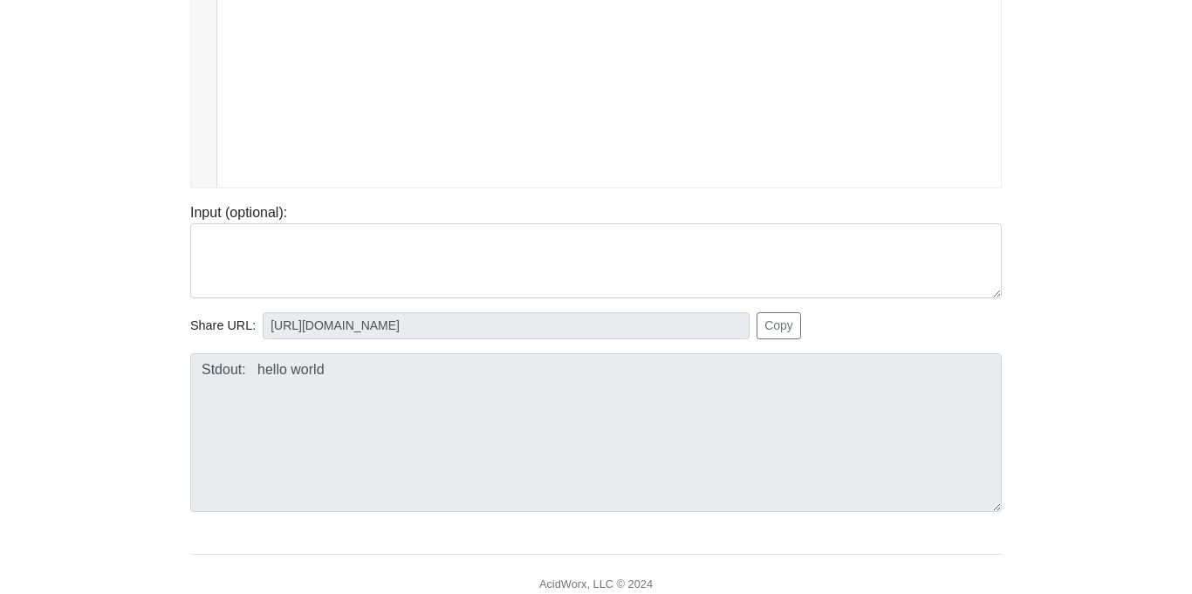
scroll to position [307, 0]
click at [190, 348] on div "Stdout: hello world" at bounding box center [595, 429] width 837 height 173
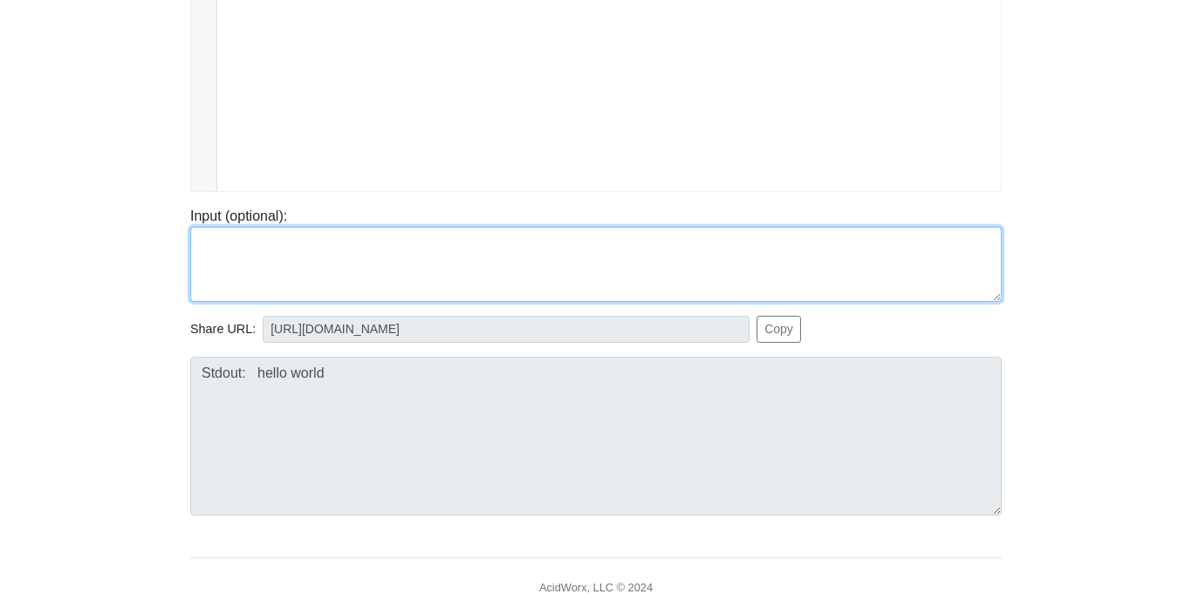
click at [383, 283] on textarea at bounding box center [595, 264] width 811 height 75
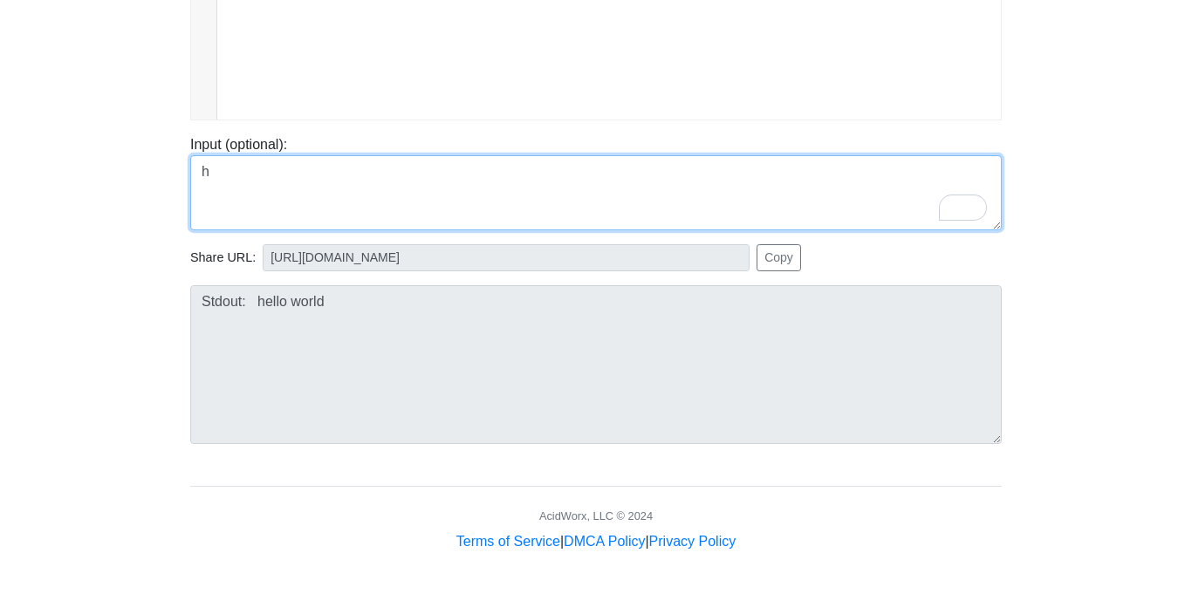
scroll to position [0, 0]
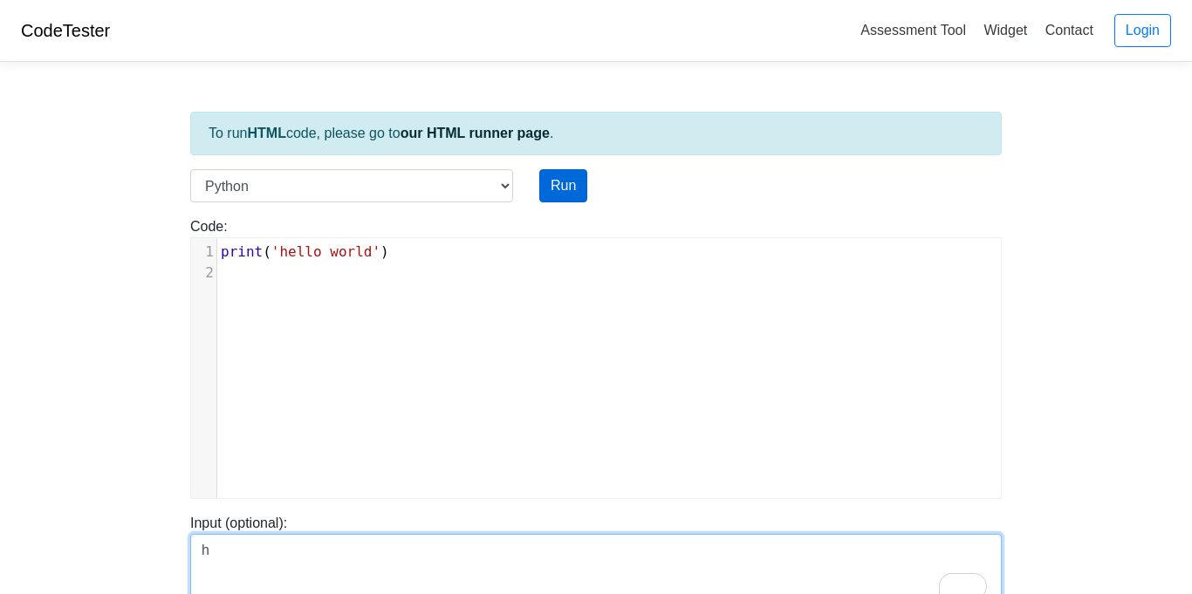
type textarea "h"
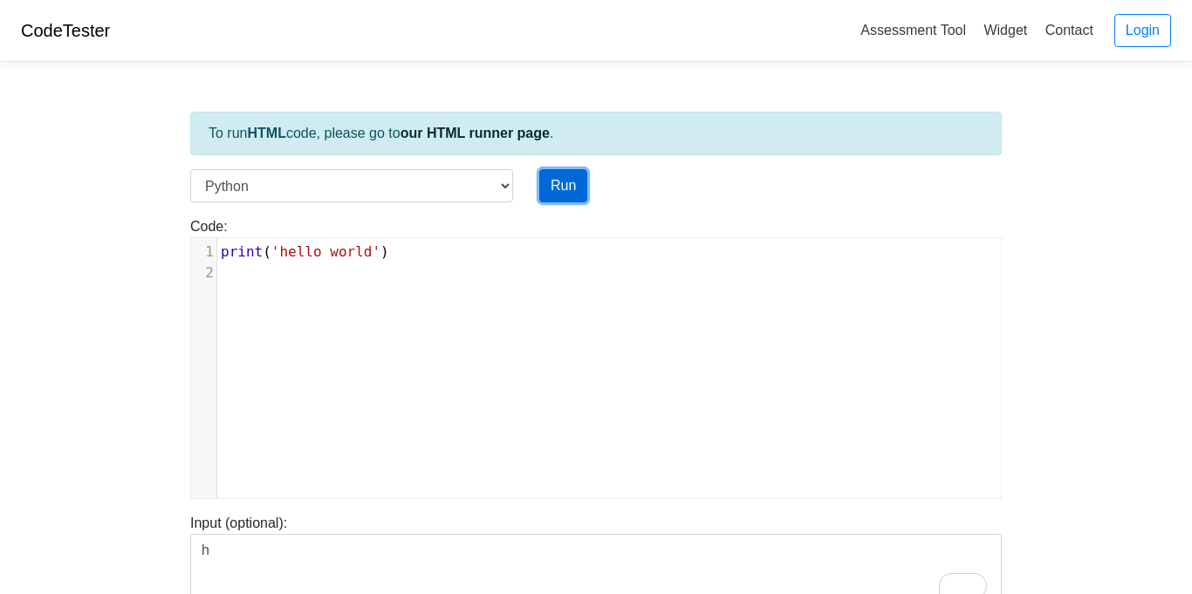
click at [565, 186] on button "Run" at bounding box center [563, 185] width 48 height 33
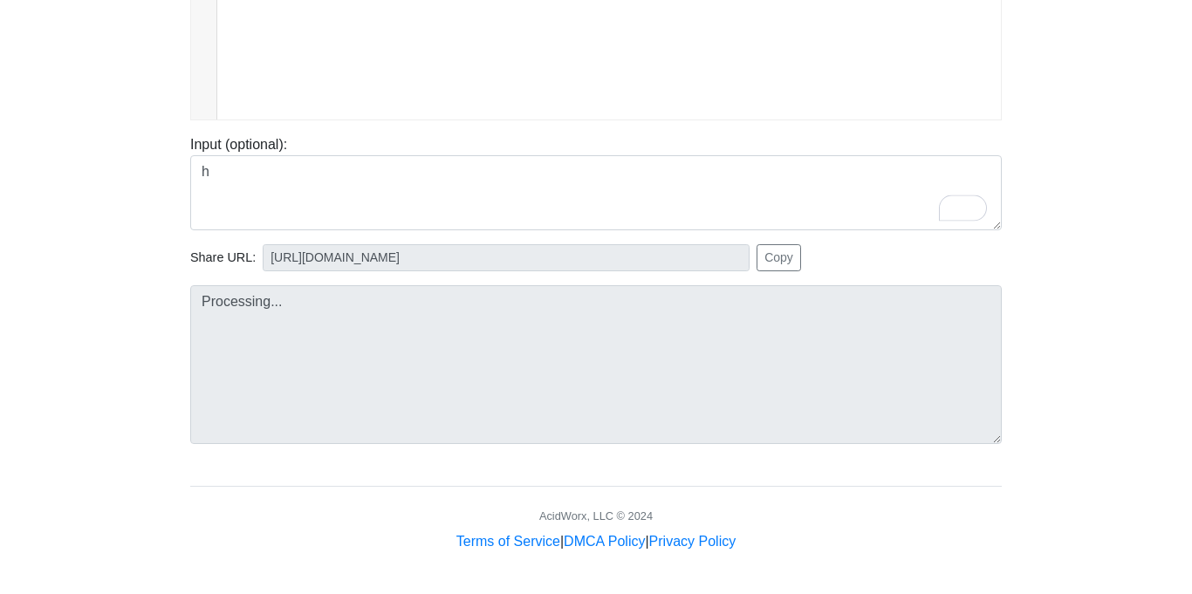
type input "https://codetester.io/runner?s=jGXLpomDXJ"
type textarea "Stdout: hello world"
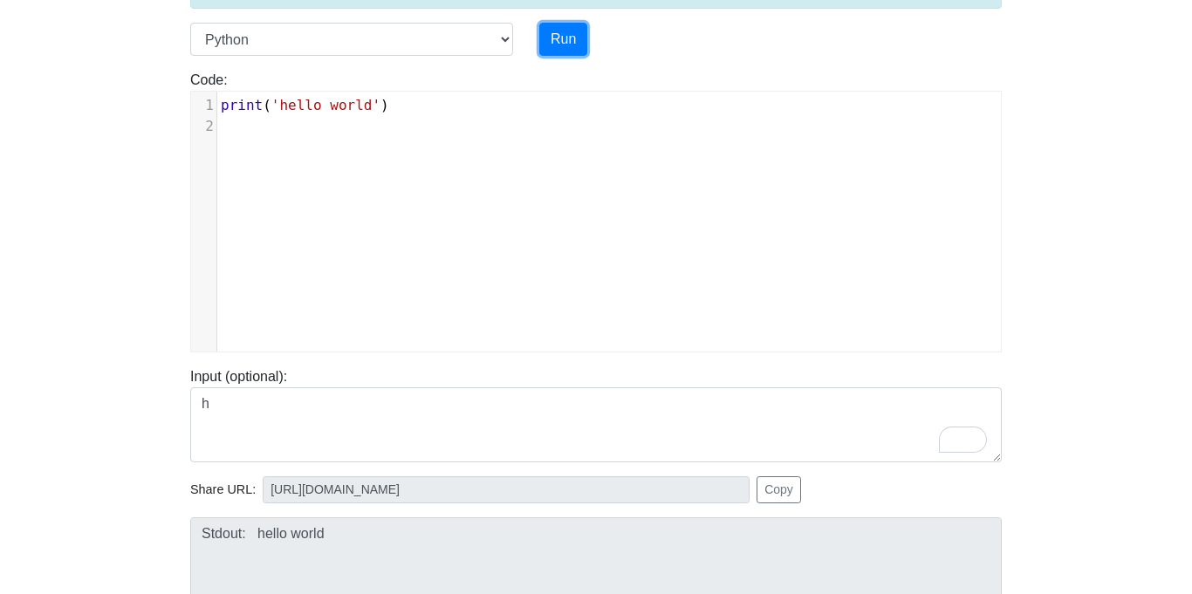
scroll to position [146, 0]
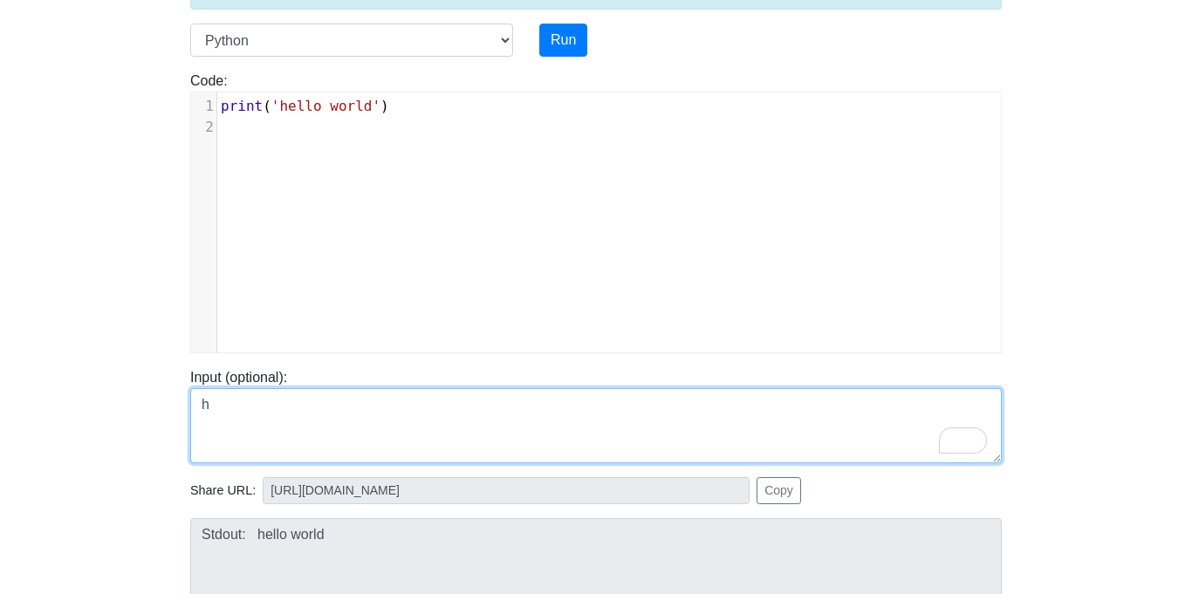
click at [330, 434] on textarea "h" at bounding box center [595, 425] width 811 height 75
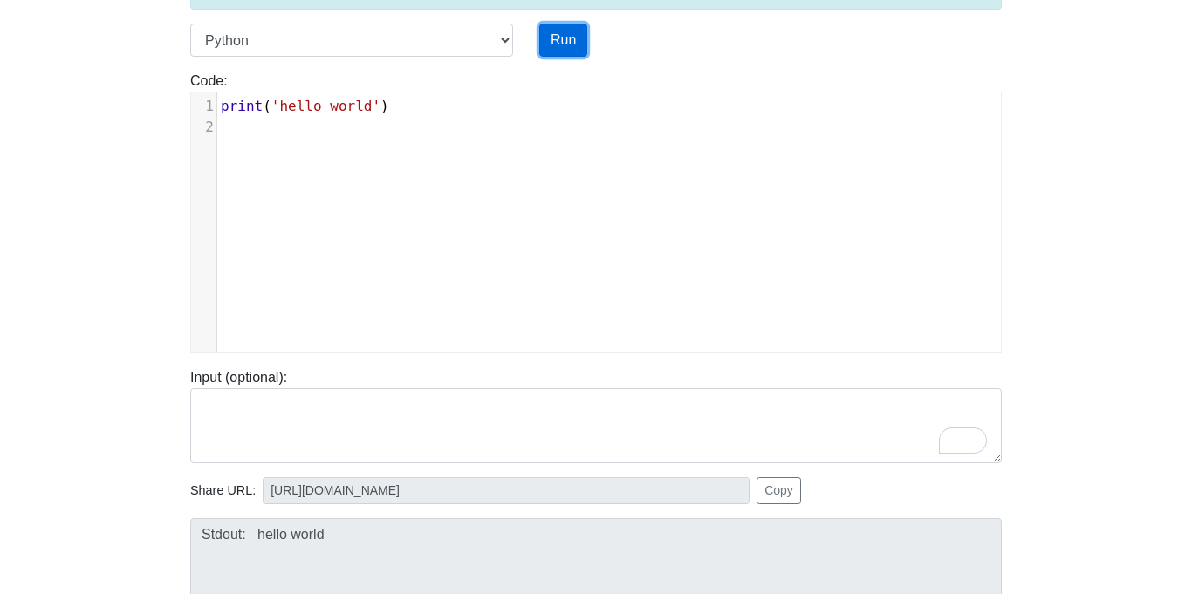
click at [544, 33] on button "Run" at bounding box center [563, 40] width 48 height 33
type input "https://codetester.io/runner?s=04XkVGkVld"
type textarea "Stdout: hello world"
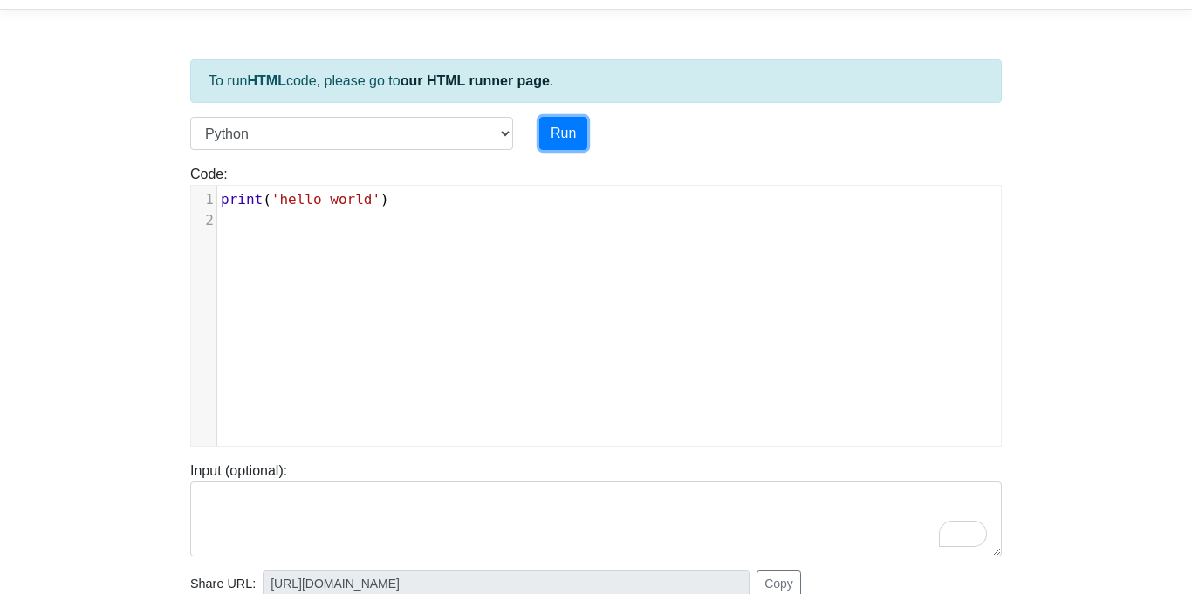
scroll to position [55, 0]
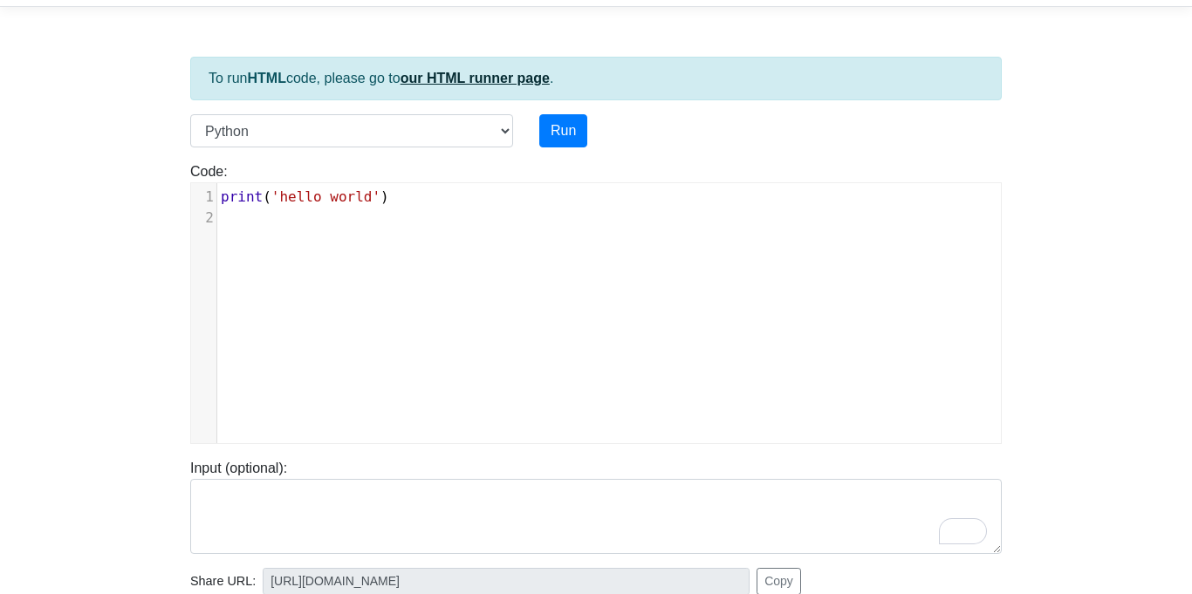
click at [488, 79] on link "our HTML runner page" at bounding box center [474, 78] width 149 height 15
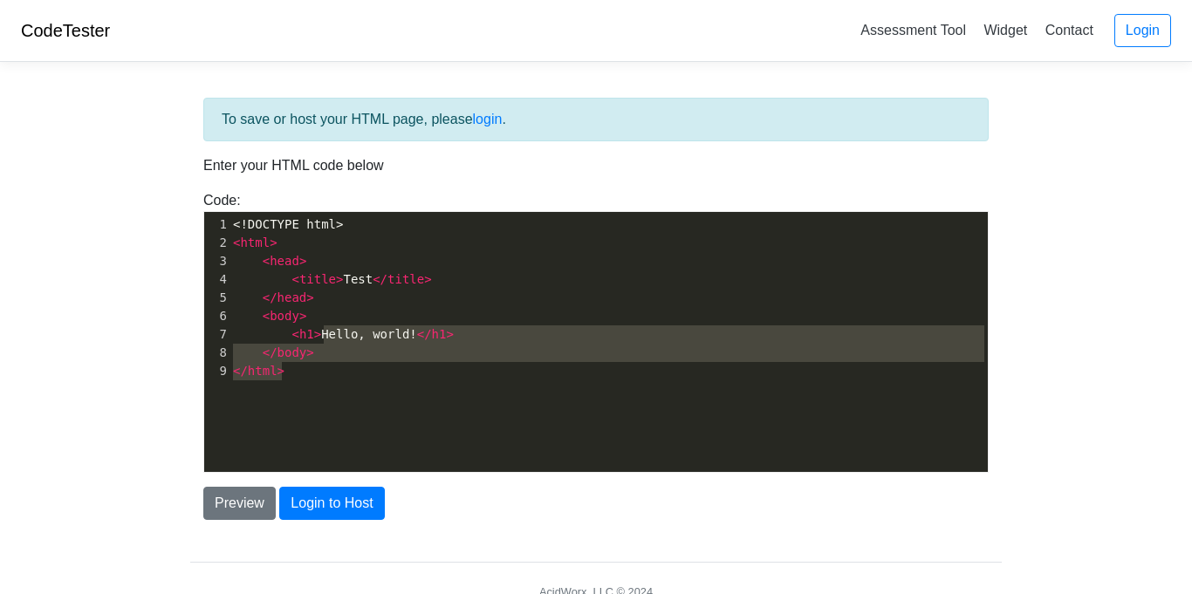
type textarea "<!DOCTYPE html> <html> <head> <title>Test</title> </head> <body> <h1>Hello, wor…"
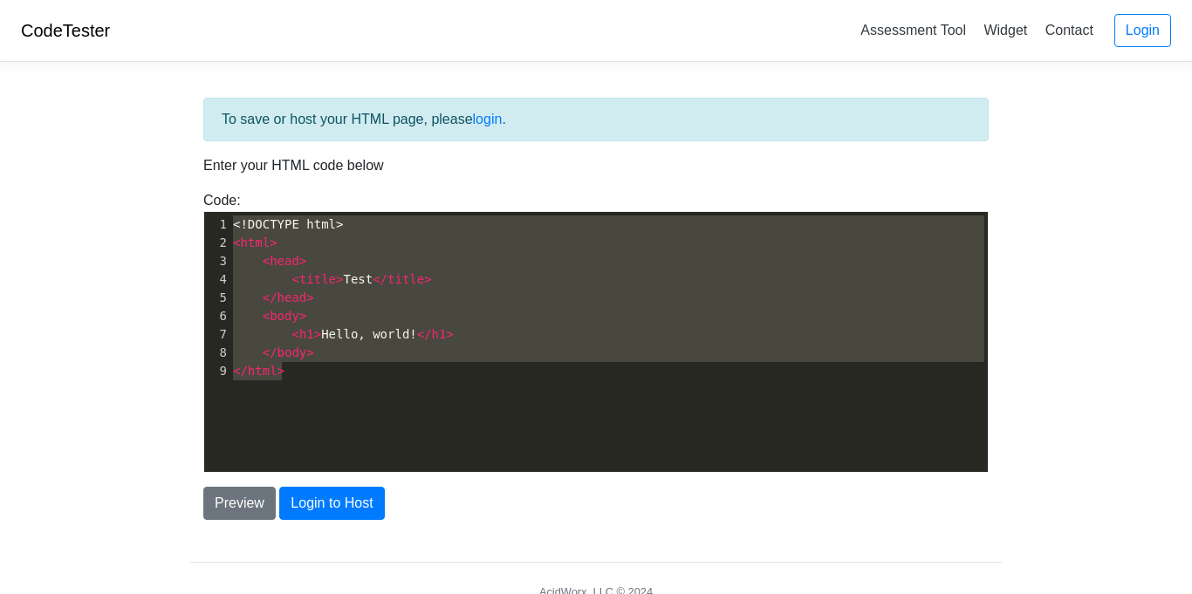
drag, startPoint x: 378, startPoint y: 370, endPoint x: 164, endPoint y: 135, distance: 317.4
click at [164, 135] on body "CodeTester Assessment Tool Widget Contact Login To save or host your HTML page,…" at bounding box center [596, 314] width 1192 height 628
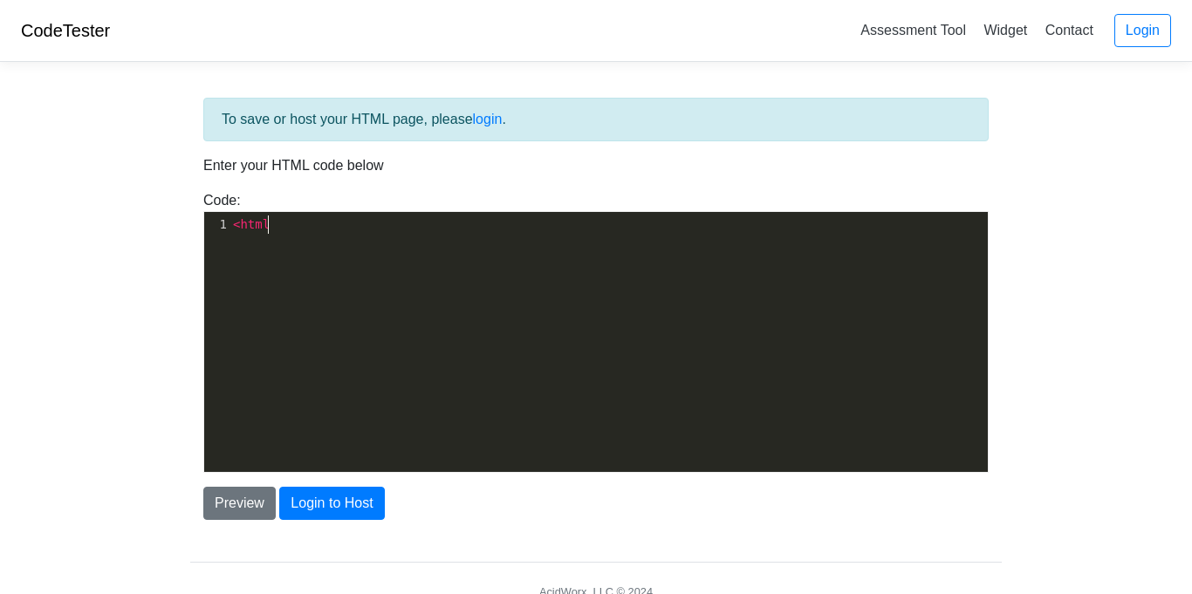
scroll to position [6, 34]
type textarea "<html>"
type textarea "<head>"
type textarea "tilte"
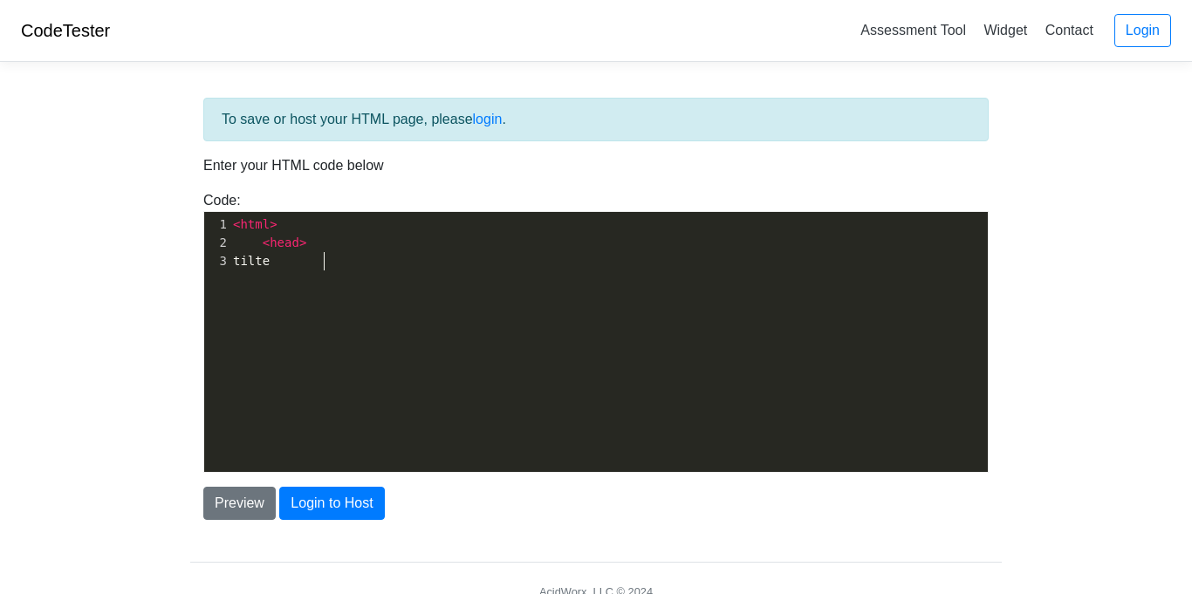
scroll to position [6, 34]
type textarea "<"
type textarea ">"
type textarea "test"
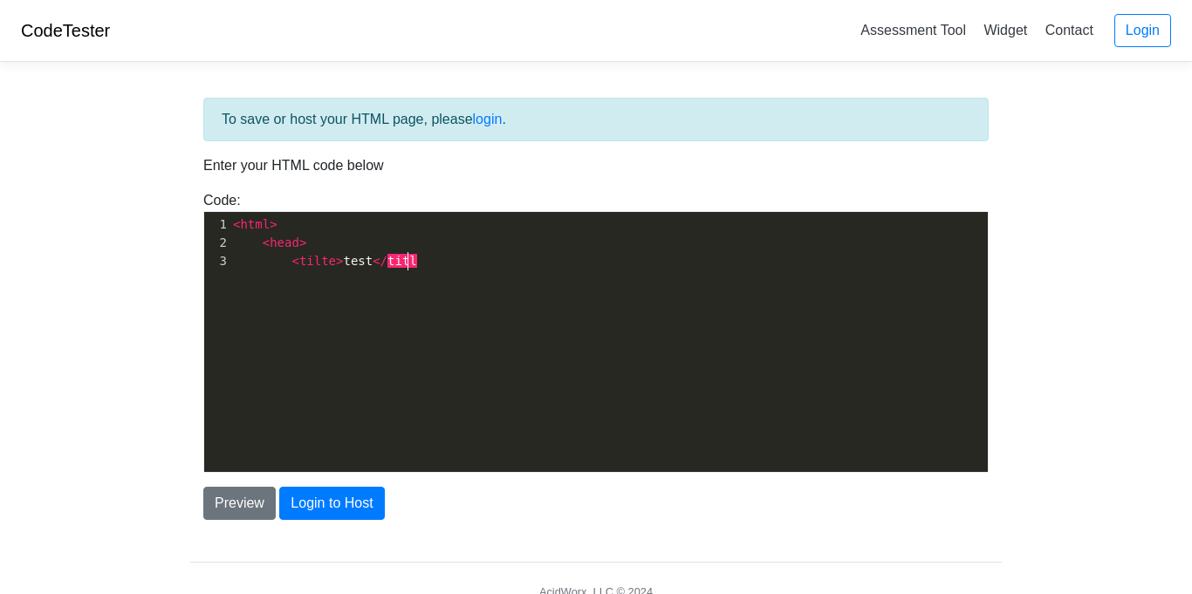
scroll to position [6, 48]
type textarea "</title>"
click at [309, 315] on div "​ x 1 < html > 2 < head > 3 < tilte > test </ title >" at bounding box center [608, 355] width 809 height 286
click at [412, 269] on pre "< tilte > test </ title >" at bounding box center [608, 261] width 758 height 18
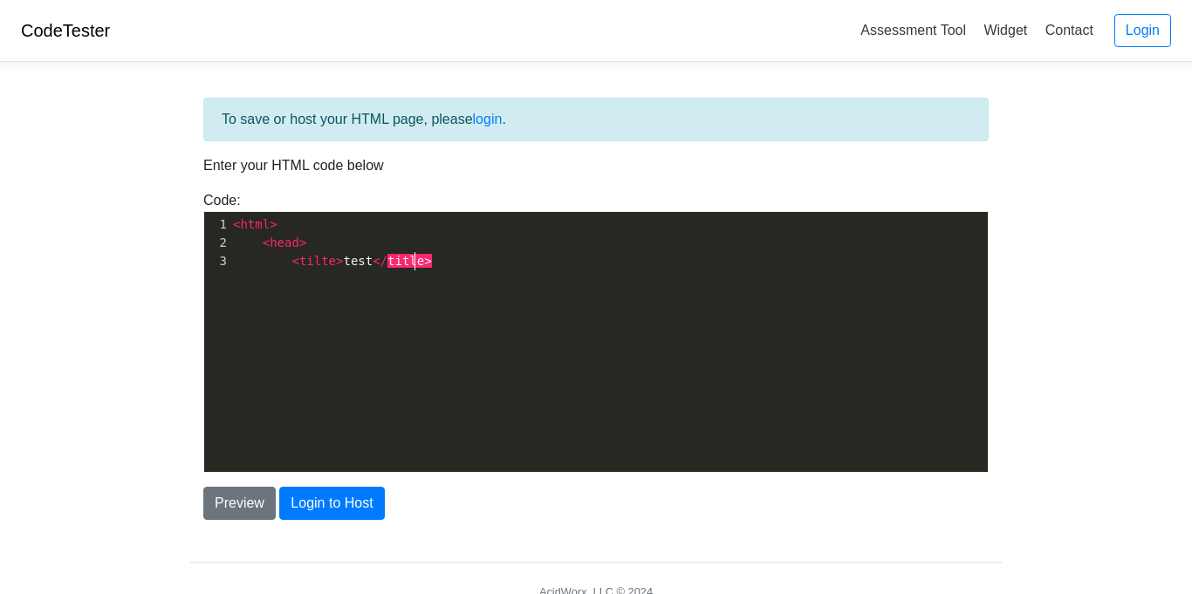
click at [422, 265] on pre "< tilte > test </ title >" at bounding box center [608, 261] width 758 height 18
click at [424, 268] on span ">" at bounding box center [427, 261] width 7 height 14
type textarea "</head"
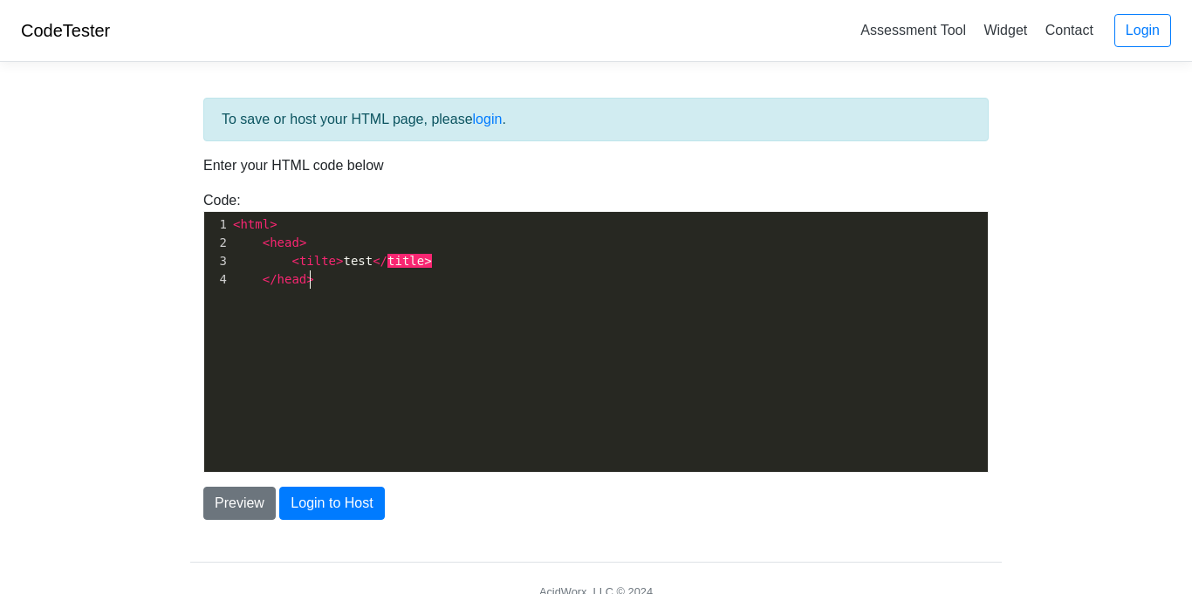
type textarea ">"
type textarea "<body"
click at [322, 292] on pre "< body" at bounding box center [608, 298] width 758 height 18
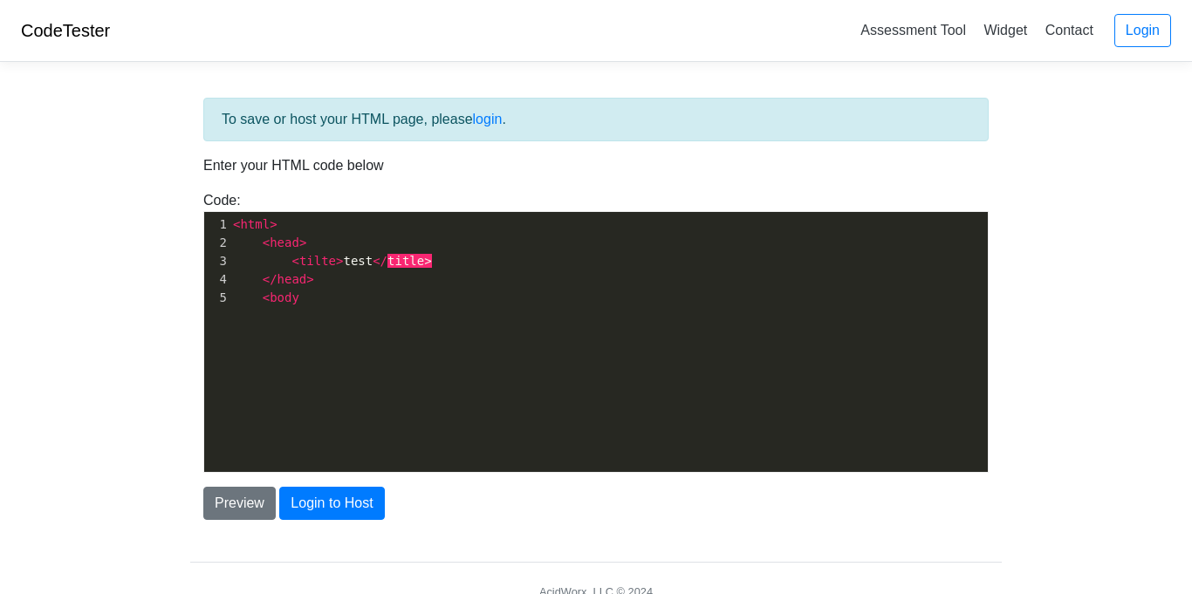
type textarea ">"
type textarea "<h1>"
type textarea "Hello world"
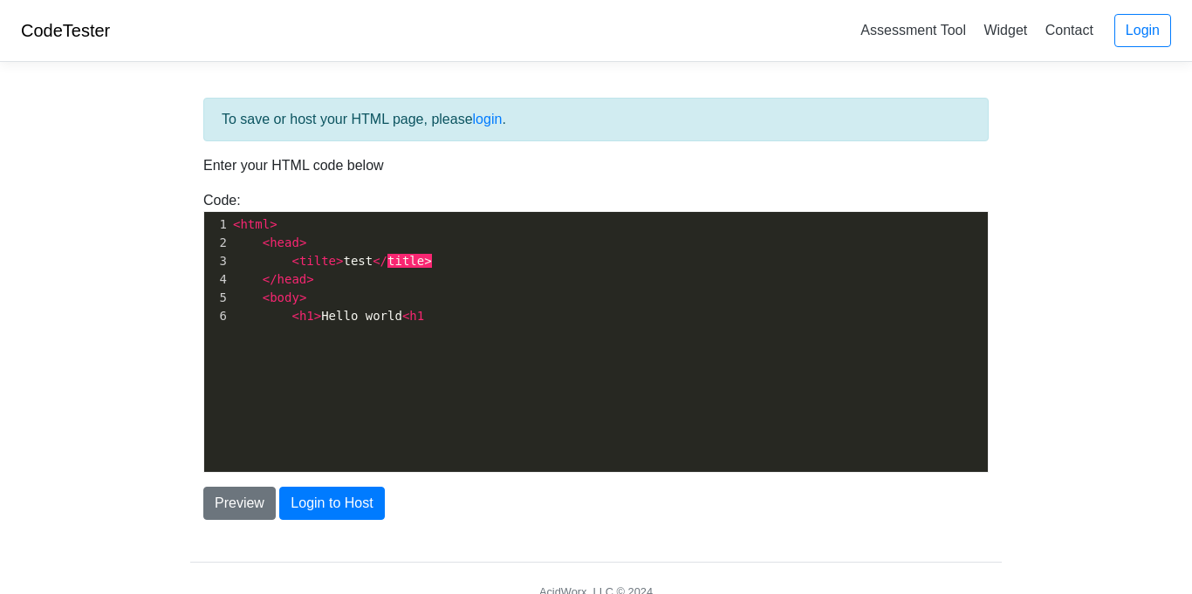
type textarea "<h1"
type textarea "/h1>"
type textarea "</"
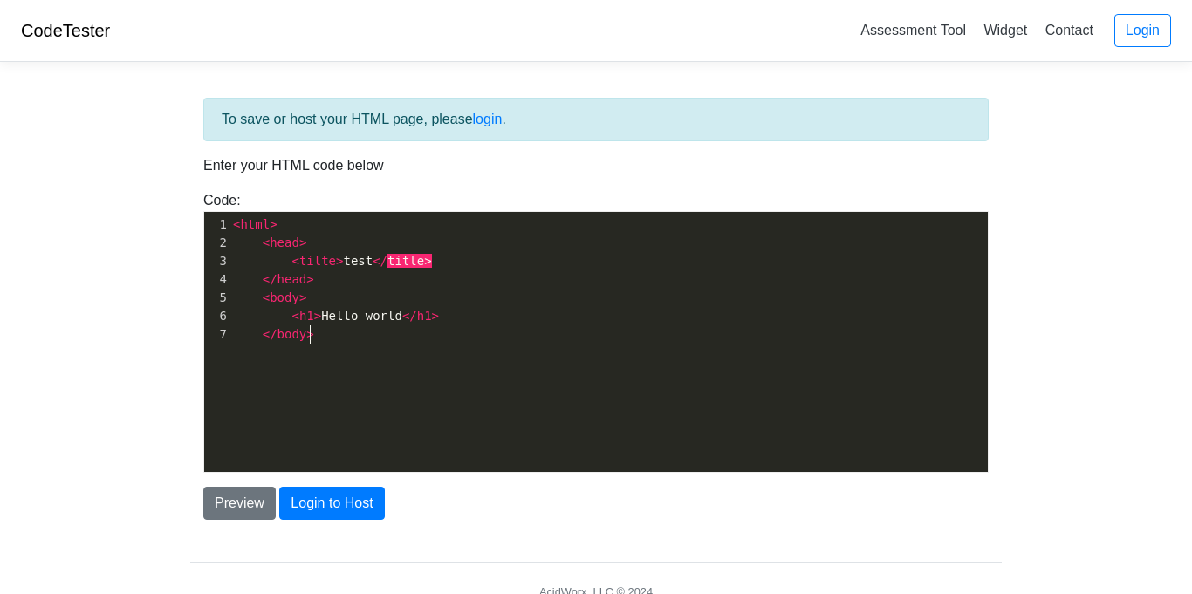
type textarea "body>"
type textarea "<html?"
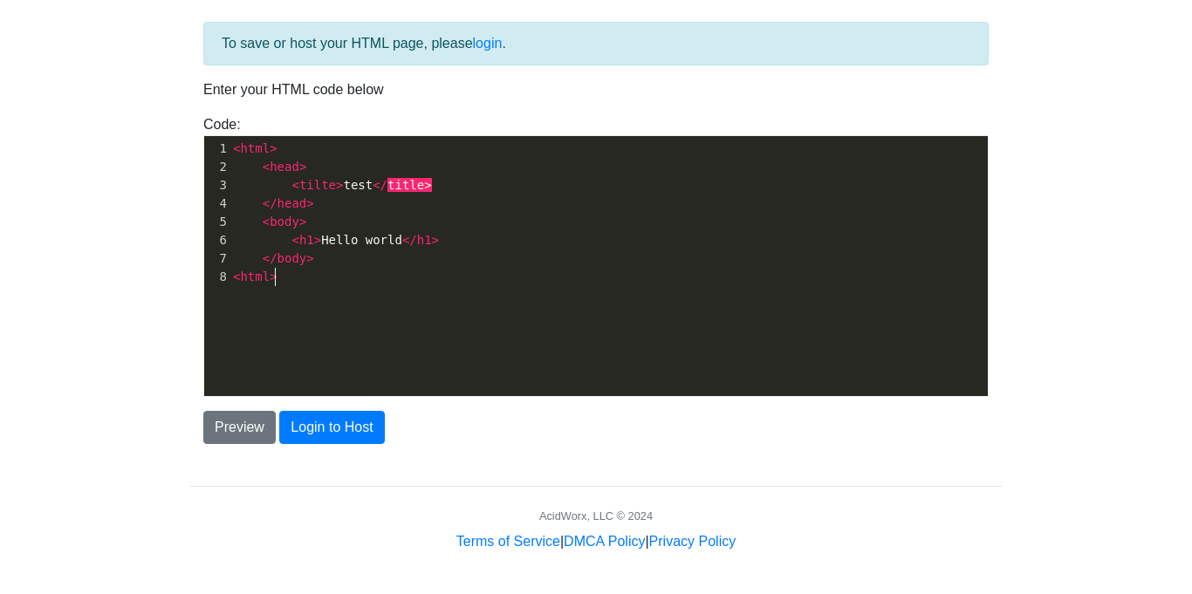
type textarea ">"
click at [258, 421] on button "Preview" at bounding box center [239, 427] width 72 height 33
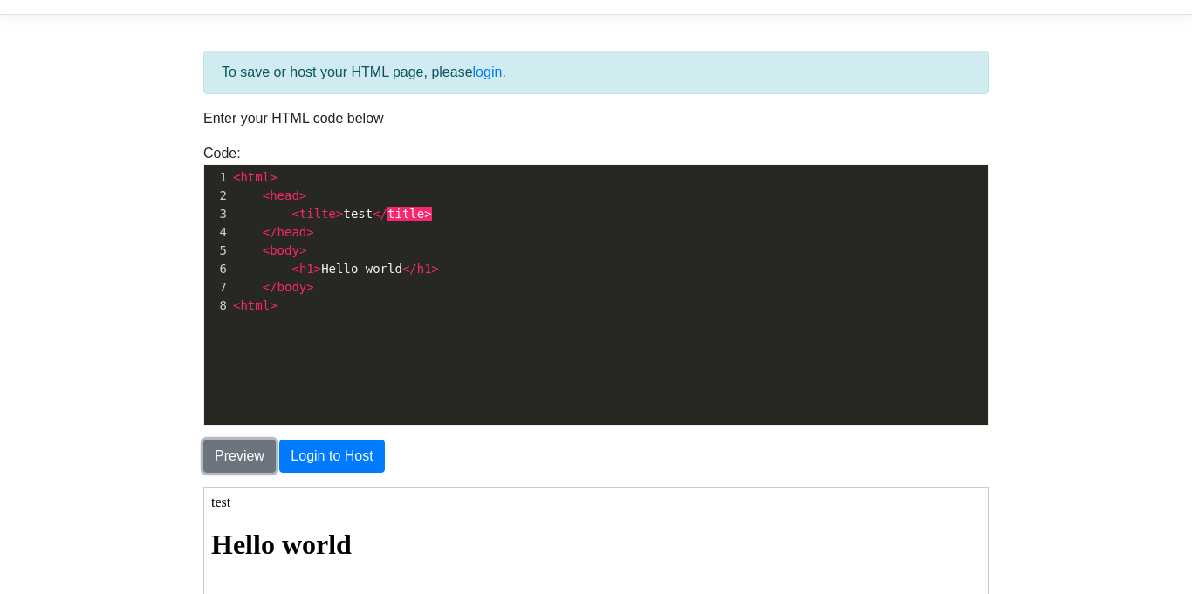
scroll to position [51, 0]
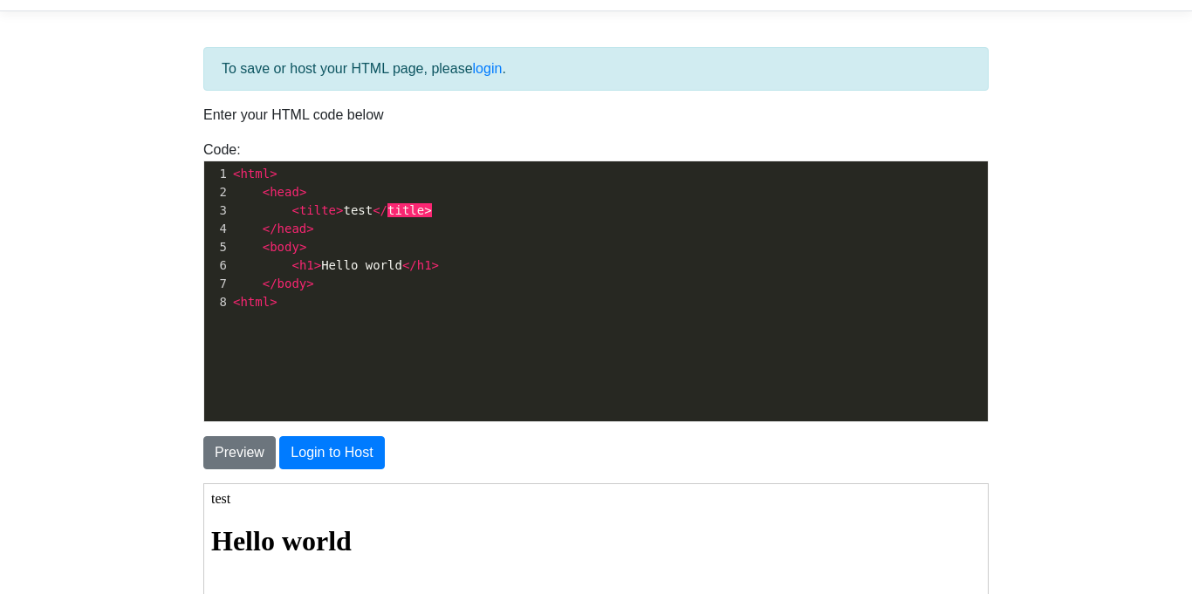
click at [328, 211] on span "tilte" at bounding box center [317, 210] width 37 height 14
click at [300, 232] on span "head" at bounding box center [292, 229] width 30 height 14
type textarea "foot"
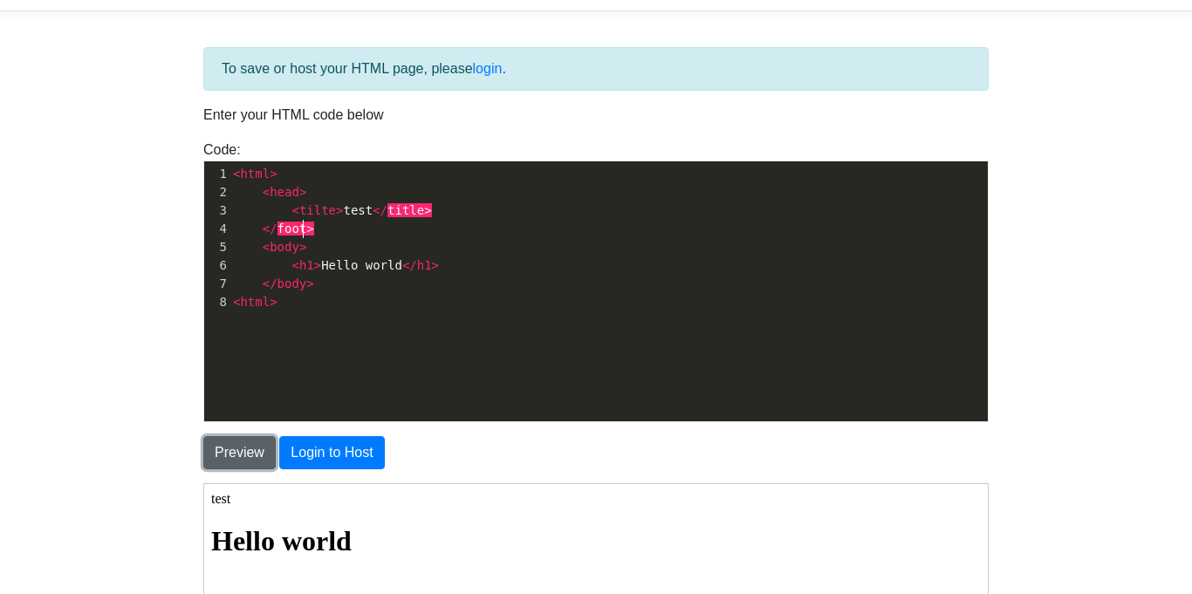
click at [217, 448] on button "Preview" at bounding box center [239, 452] width 72 height 33
click at [242, 448] on button "Preview" at bounding box center [239, 452] width 72 height 33
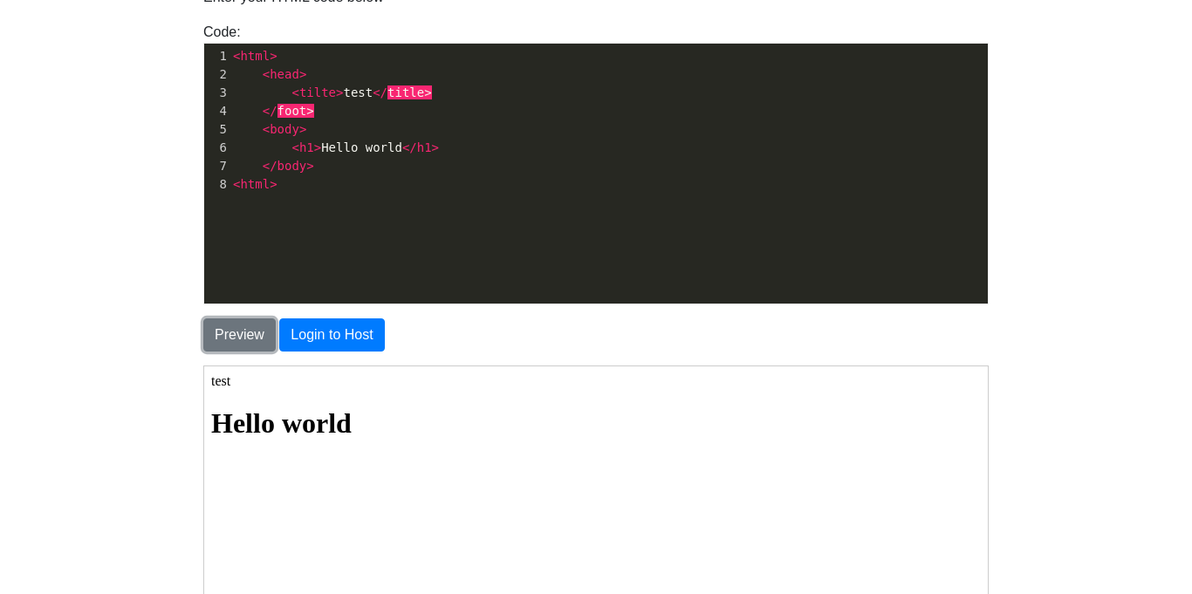
scroll to position [171, 0]
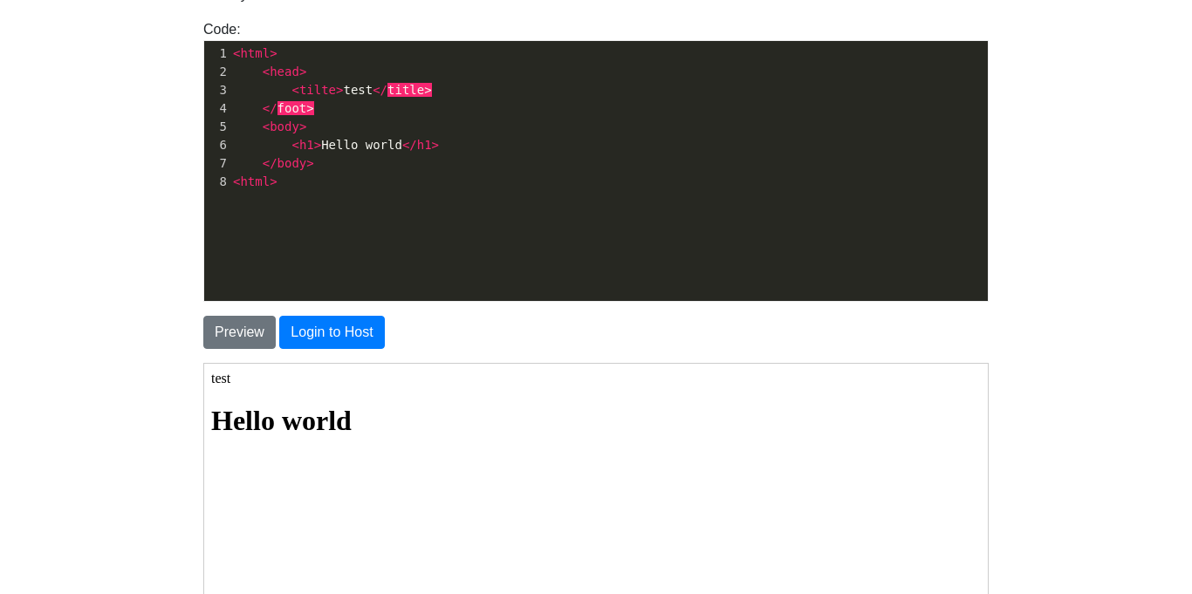
click at [306, 111] on span ">" at bounding box center [309, 108] width 7 height 14
type textarea "h"
type textarea "foot"
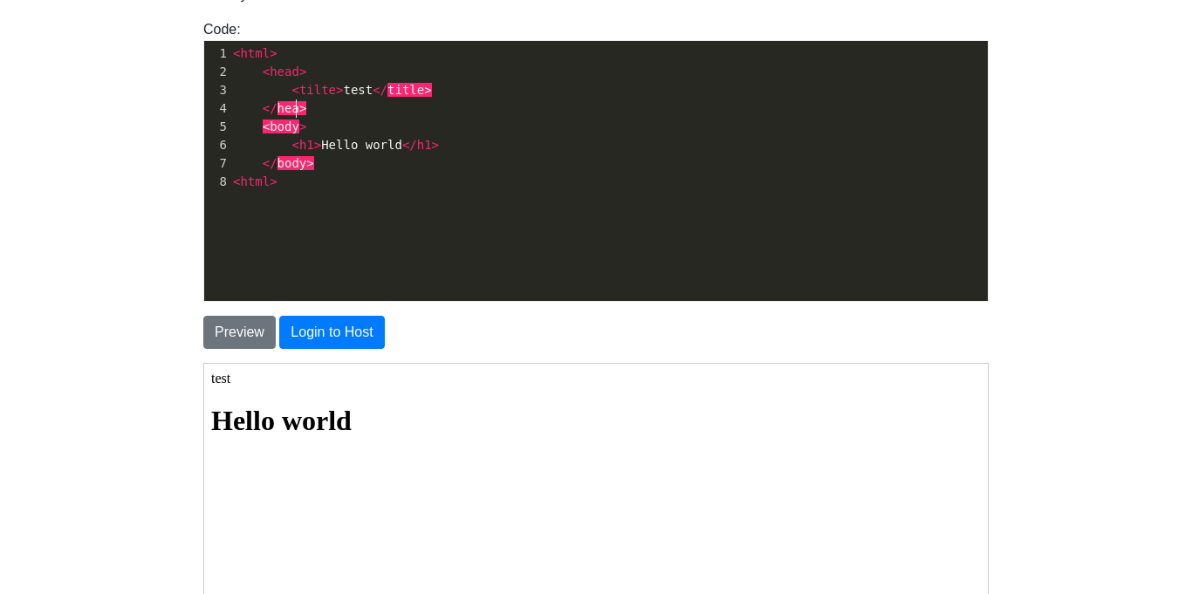
type textarea "heaf"
type textarea "d"
click at [424, 89] on span ">" at bounding box center [427, 90] width 7 height 14
click at [421, 85] on pre "< tilte > test </ title >" at bounding box center [608, 90] width 758 height 18
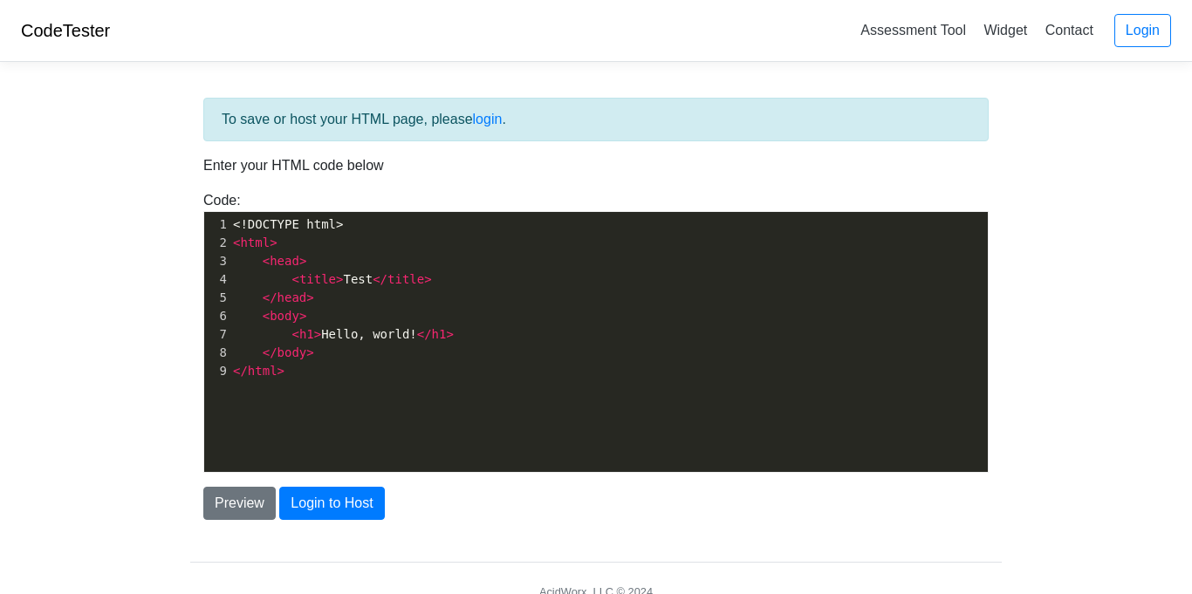
click at [300, 261] on span ">" at bounding box center [302, 261] width 7 height 14
click at [299, 261] on span ">" at bounding box center [302, 261] width 7 height 14
type textarea "foot"
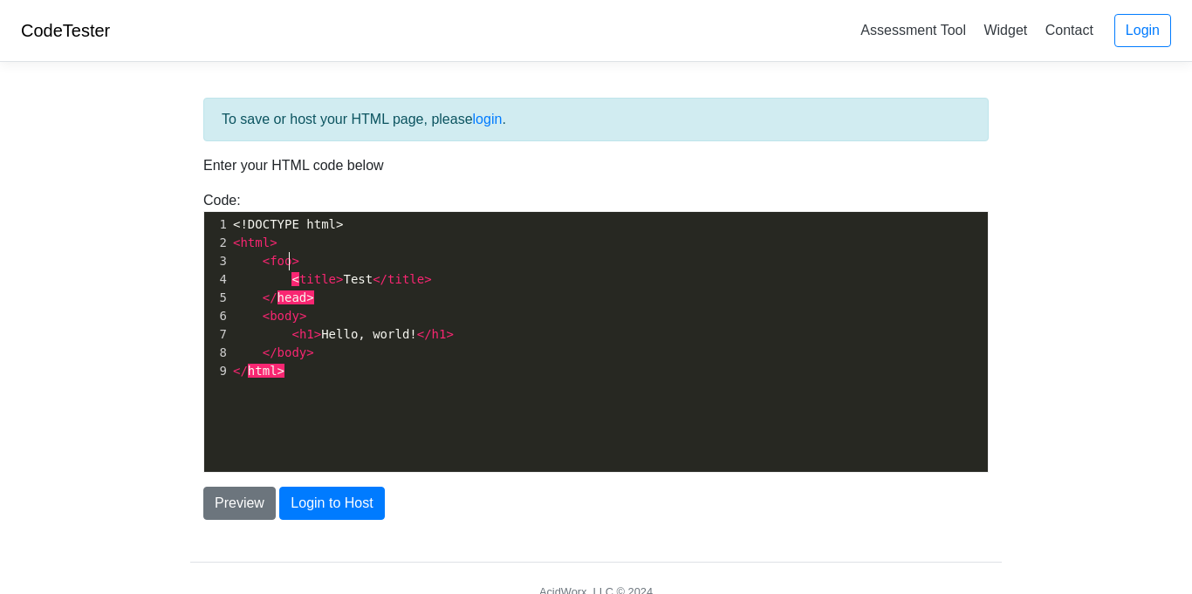
scroll to position [6, 27]
click at [297, 298] on span "head" at bounding box center [292, 297] width 30 height 14
type textarea "foot"
click at [313, 509] on button "Login to Host" at bounding box center [331, 503] width 105 height 33
click at [256, 504] on button "Preview" at bounding box center [239, 503] width 72 height 33
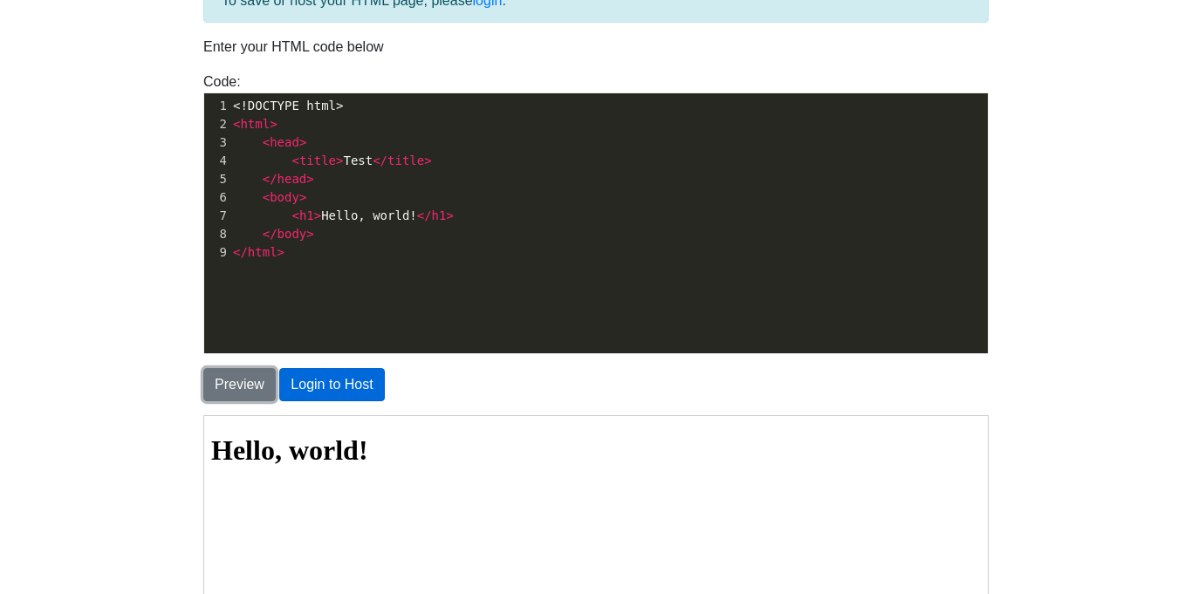
scroll to position [90, 0]
